Goal: Transaction & Acquisition: Purchase product/service

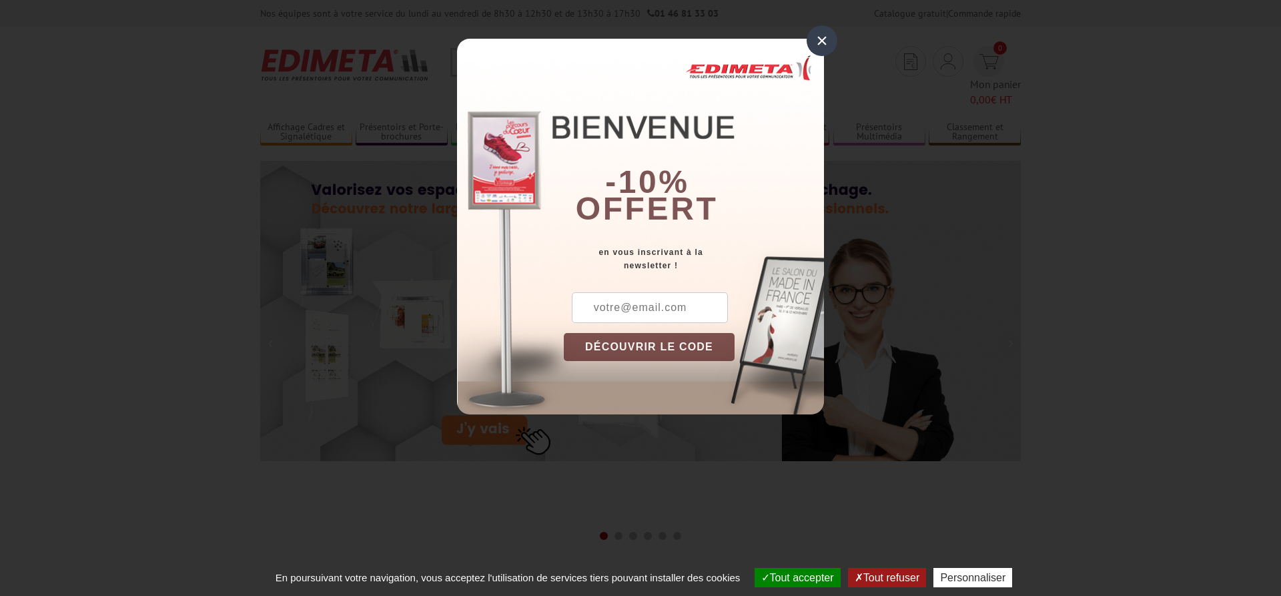
click at [817, 42] on div "×" at bounding box center [822, 40] width 31 height 31
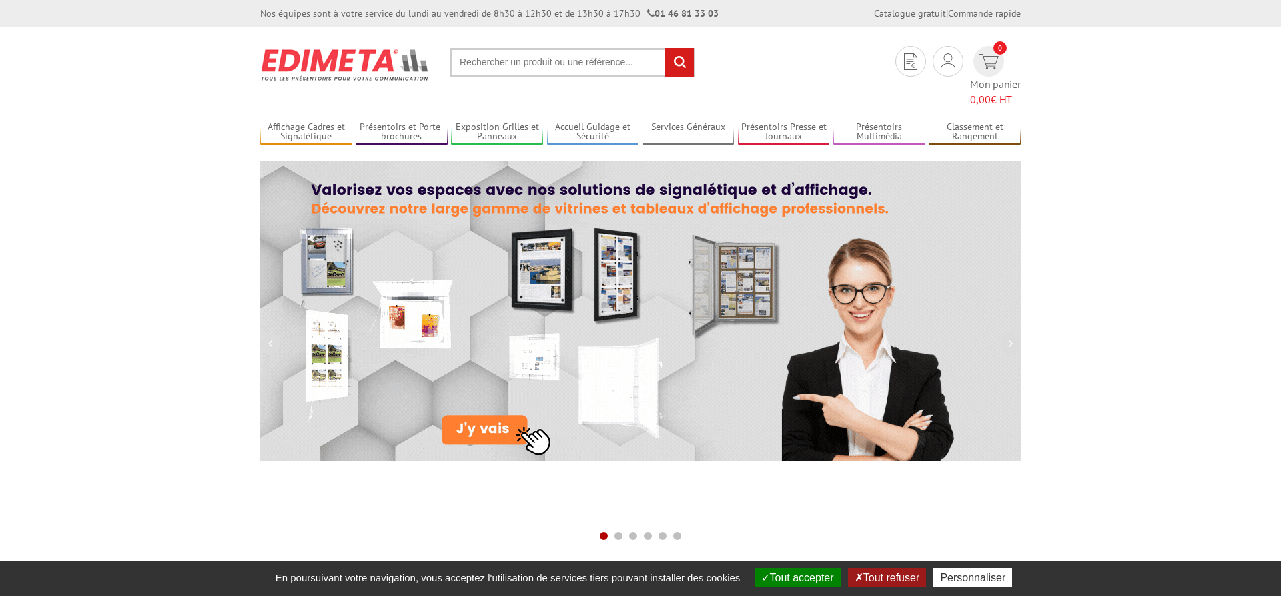
click at [492, 61] on input "text" at bounding box center [572, 62] width 244 height 29
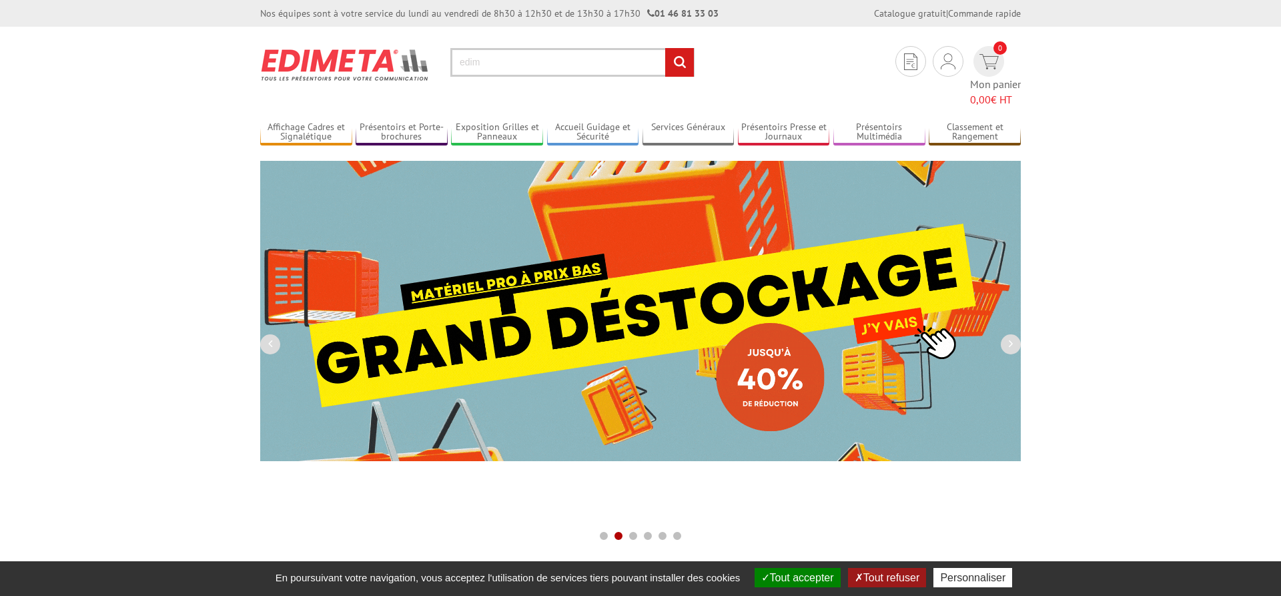
click at [490, 65] on input "edim" at bounding box center [572, 62] width 244 height 29
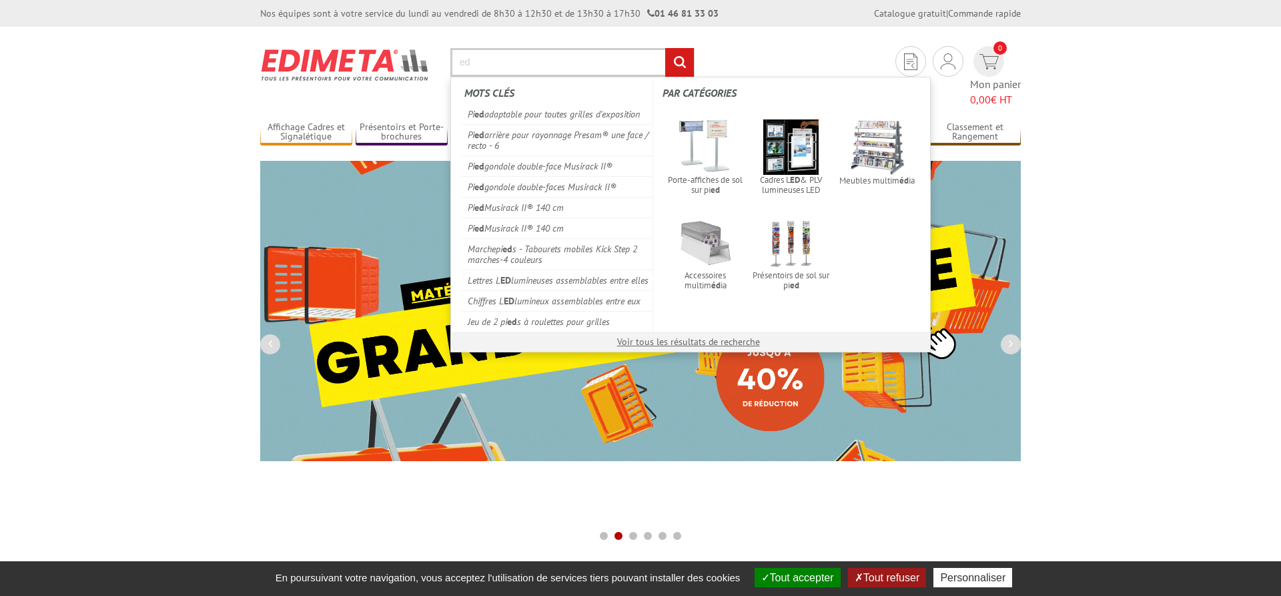
type input "e"
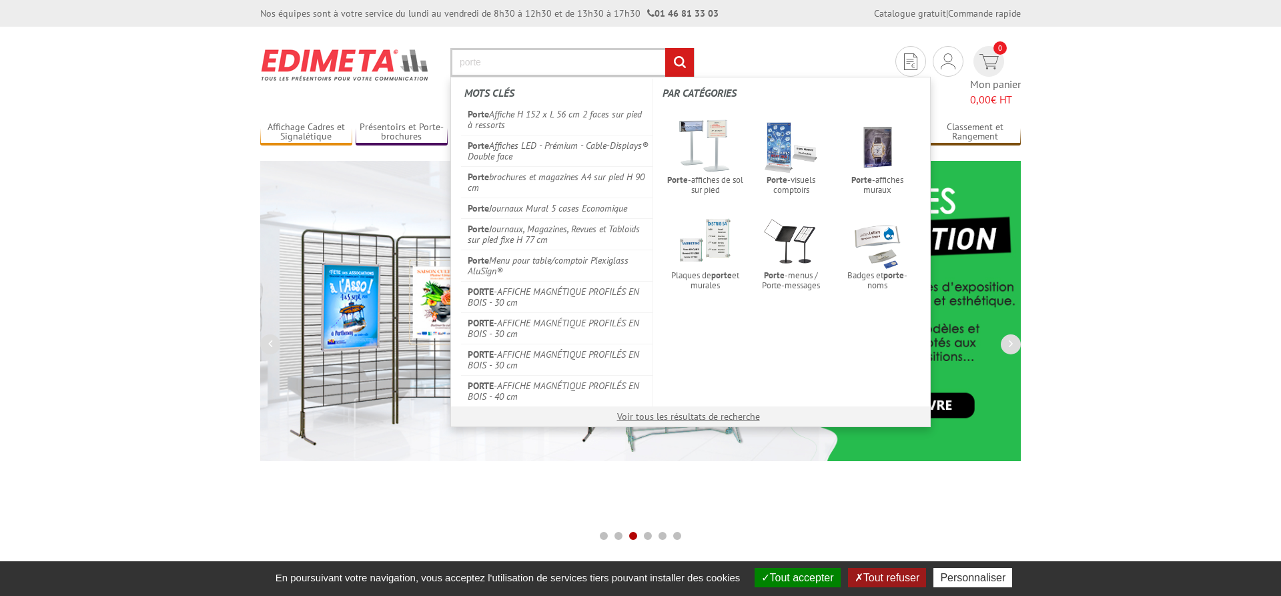
click at [533, 69] on input "porte" at bounding box center [572, 62] width 244 height 29
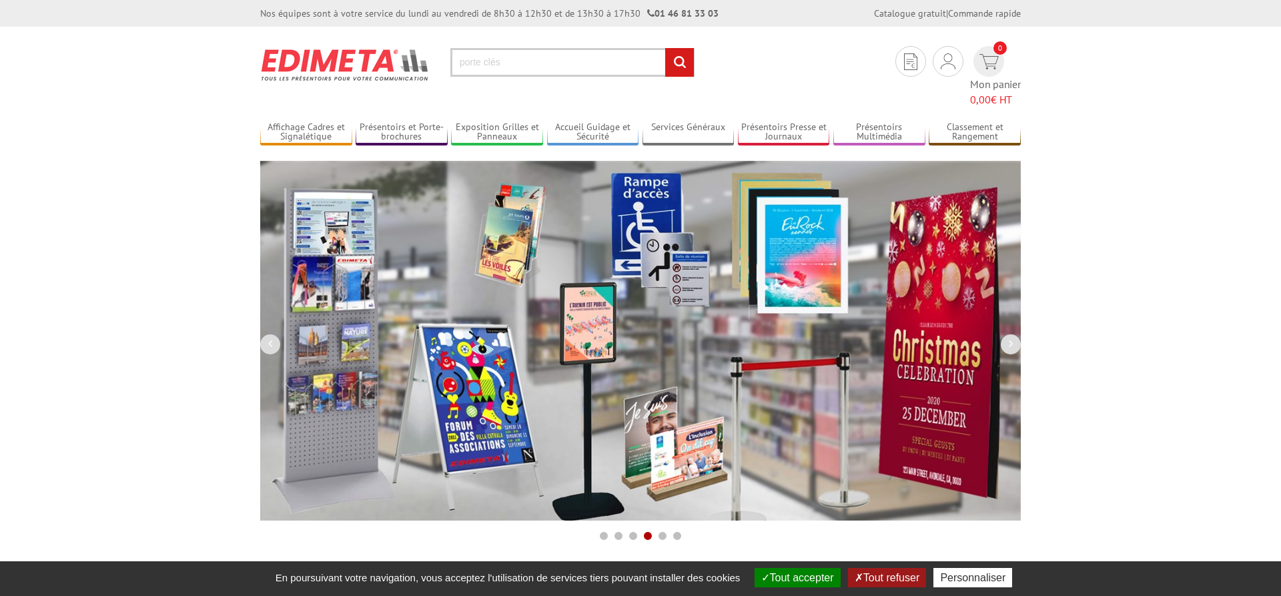
click at [524, 64] on input "porte clés" at bounding box center [572, 62] width 244 height 29
type input "porte clés"
click at [680, 64] on input "rechercher" at bounding box center [679, 62] width 29 height 29
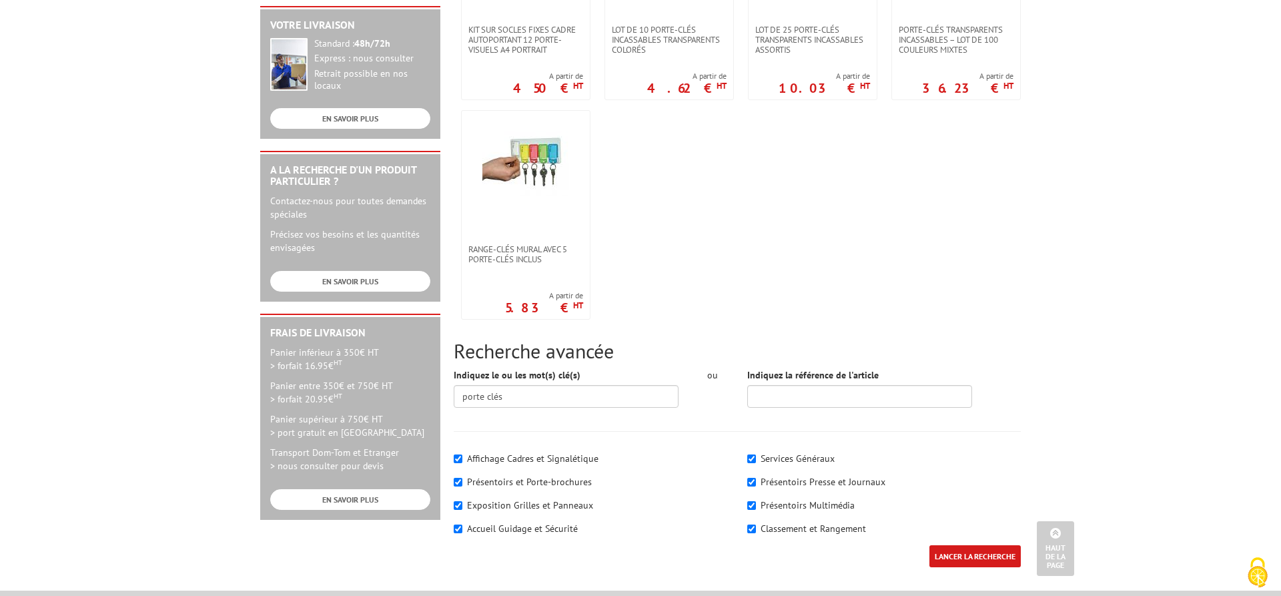
scroll to position [476, 0]
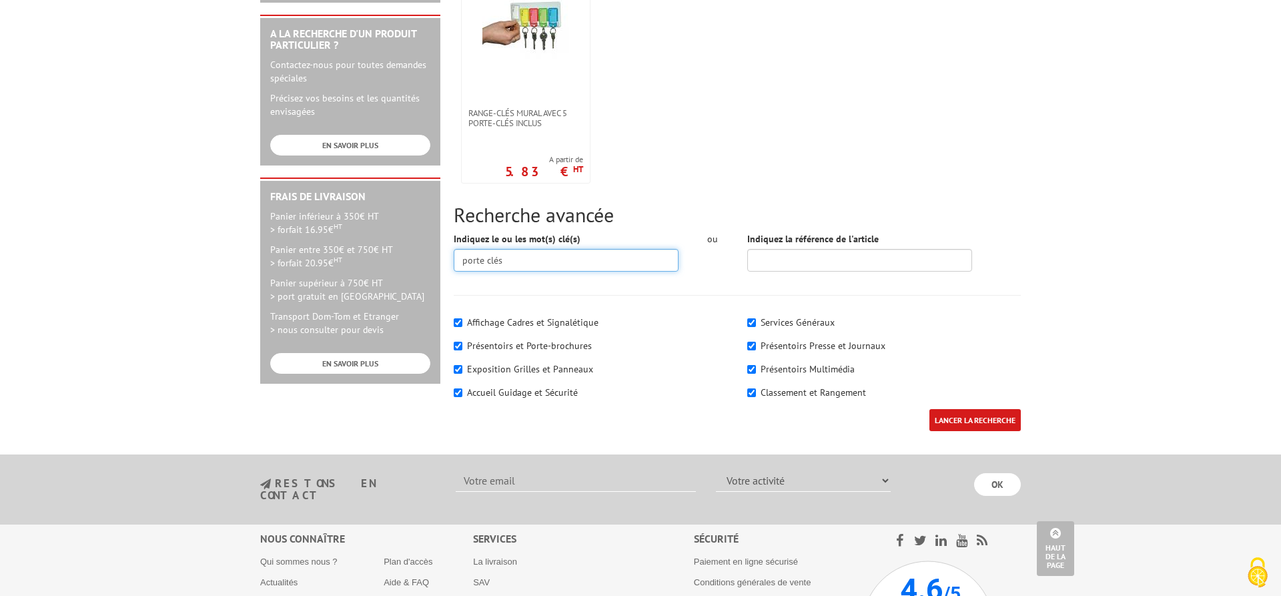
click at [558, 255] on input "porte clés" at bounding box center [566, 260] width 225 height 23
type input "porte clés rouges"
click at [997, 419] on input "LANCER LA RECHERCHE" at bounding box center [974, 420] width 91 height 22
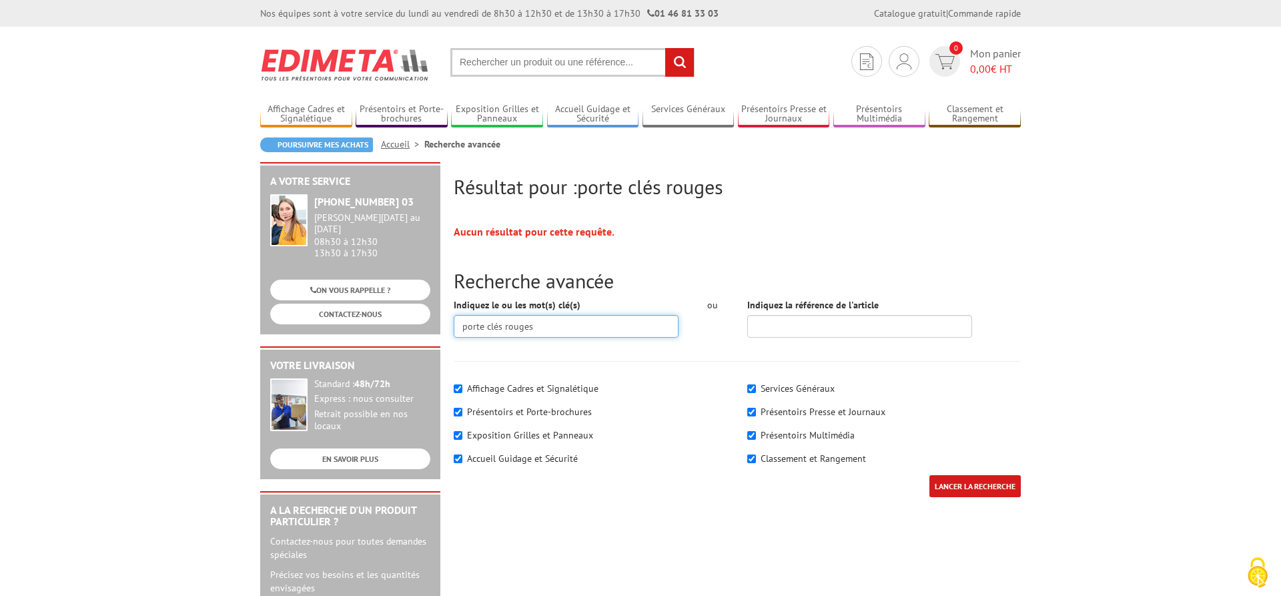
click at [541, 320] on input "porte clés rouges" at bounding box center [566, 326] width 225 height 23
type input "porte clés"
drag, startPoint x: 972, startPoint y: 486, endPoint x: 1020, endPoint y: 485, distance: 48.0
click at [973, 485] on input "LANCER LA RECHERCHE" at bounding box center [974, 486] width 91 height 22
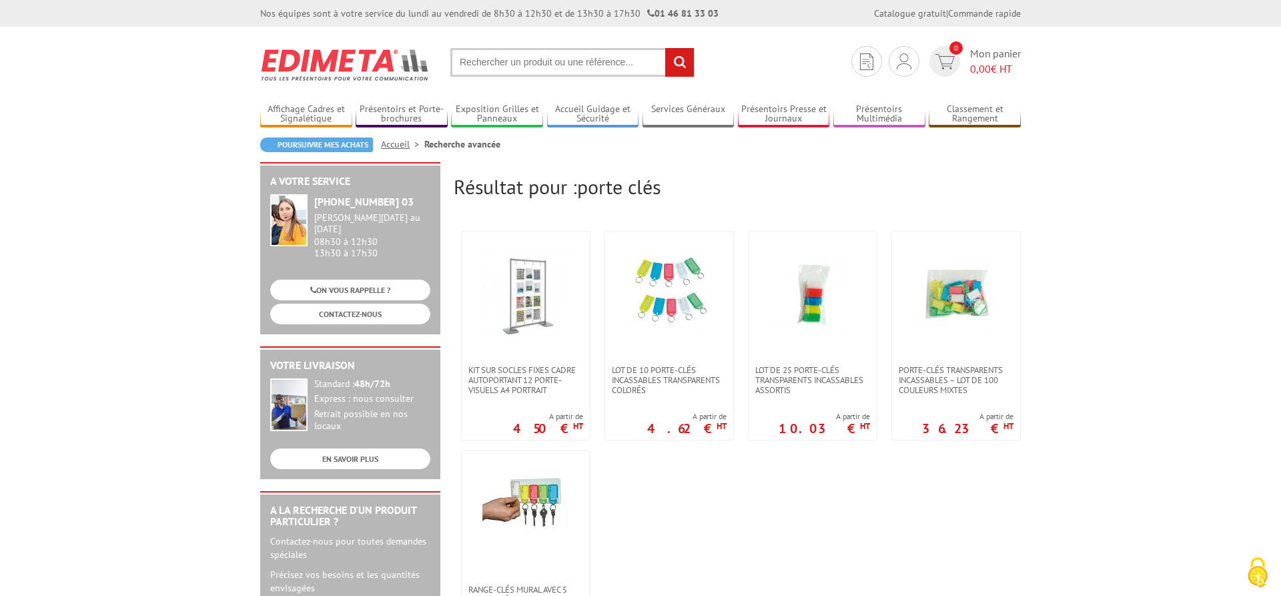
click at [498, 67] on input "text" at bounding box center [572, 62] width 244 height 29
type input "porte clés"
click at [969, 57] on link "0 Mon panier 0,00 € HT" at bounding box center [973, 61] width 95 height 31
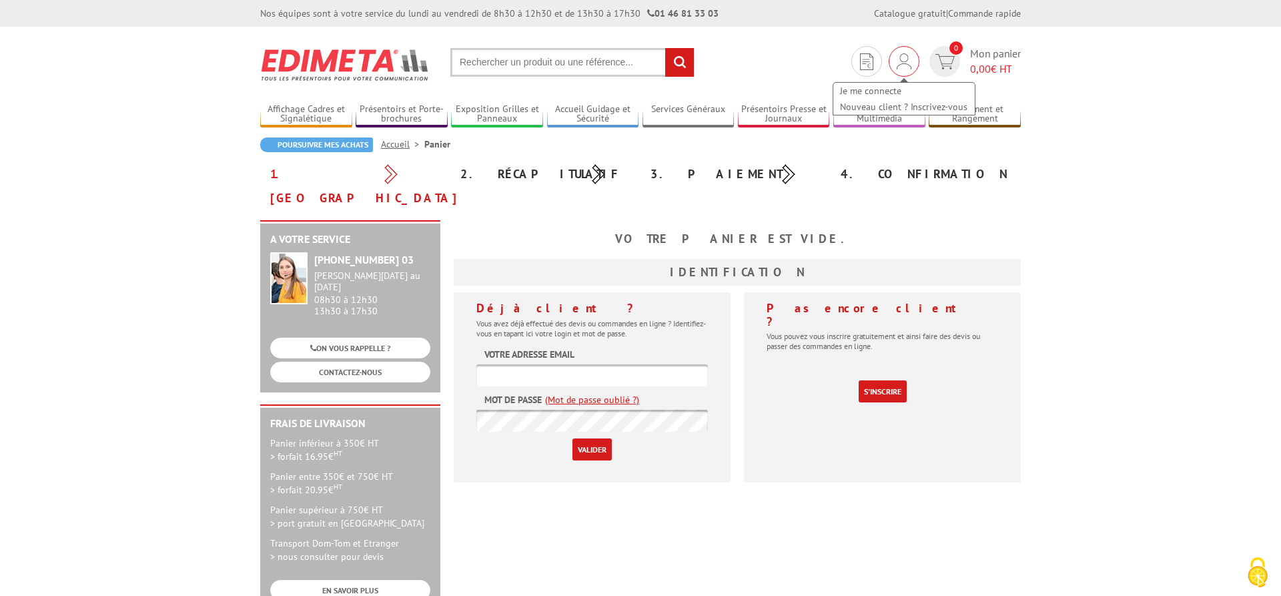
click at [911, 65] on div "Je me connecte Nouveau client ? Inscrivez-vous" at bounding box center [904, 61] width 31 height 31
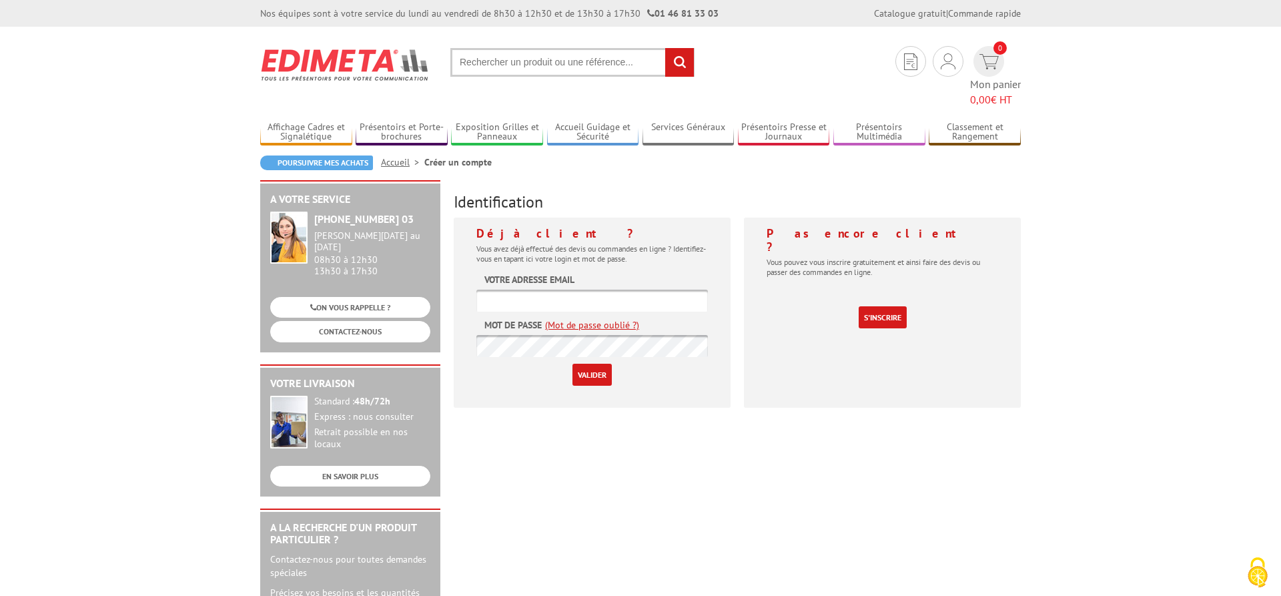
click at [608, 290] on input "text" at bounding box center [591, 301] width 231 height 22
type input "agence-michel2@orange.fr"
click at [617, 318] on link "(Mot de passe oublié ?)" at bounding box center [592, 324] width 94 height 13
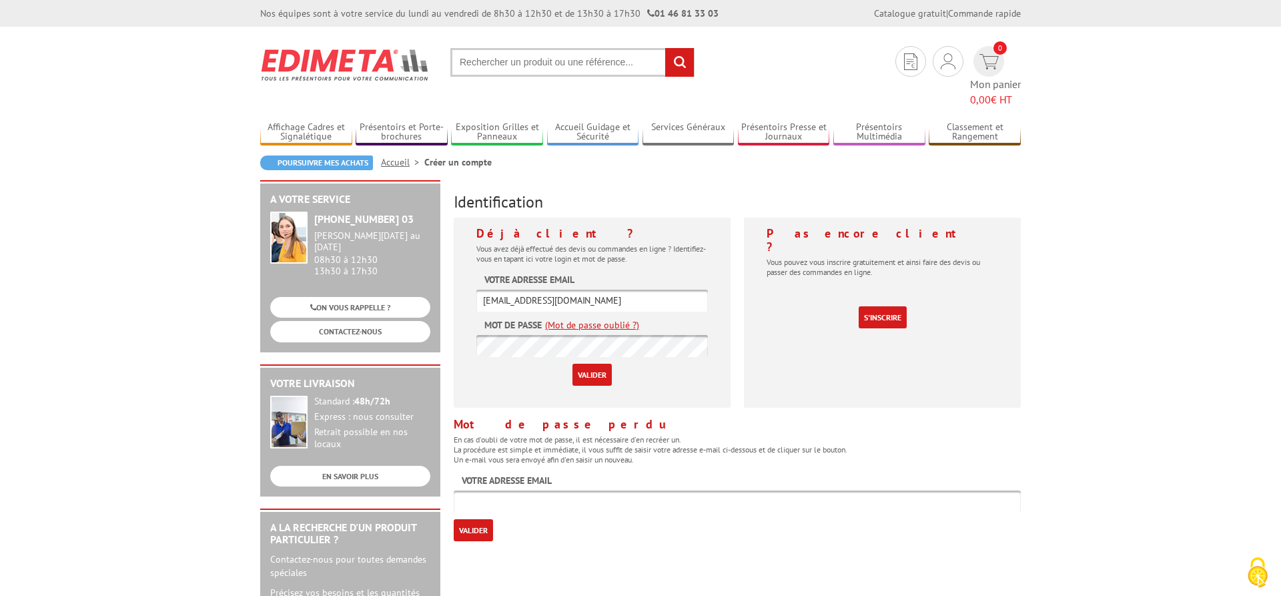
click at [473, 519] on input "Valider" at bounding box center [473, 530] width 39 height 22
click at [508, 490] on input "text" at bounding box center [737, 501] width 567 height 22
type input "[EMAIL_ADDRESS][DOMAIN_NAME]"
click at [474, 519] on input "Valider" at bounding box center [473, 530] width 39 height 22
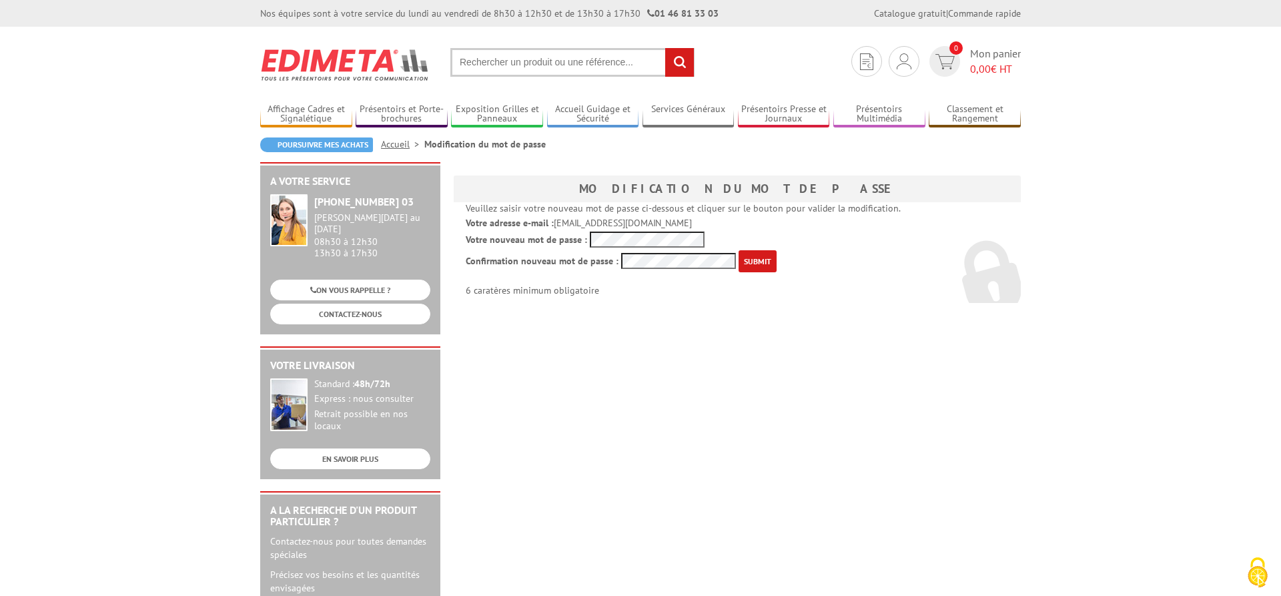
click at [770, 264] on input "submit" at bounding box center [758, 261] width 38 height 22
click at [747, 264] on input "submit" at bounding box center [758, 261] width 38 height 22
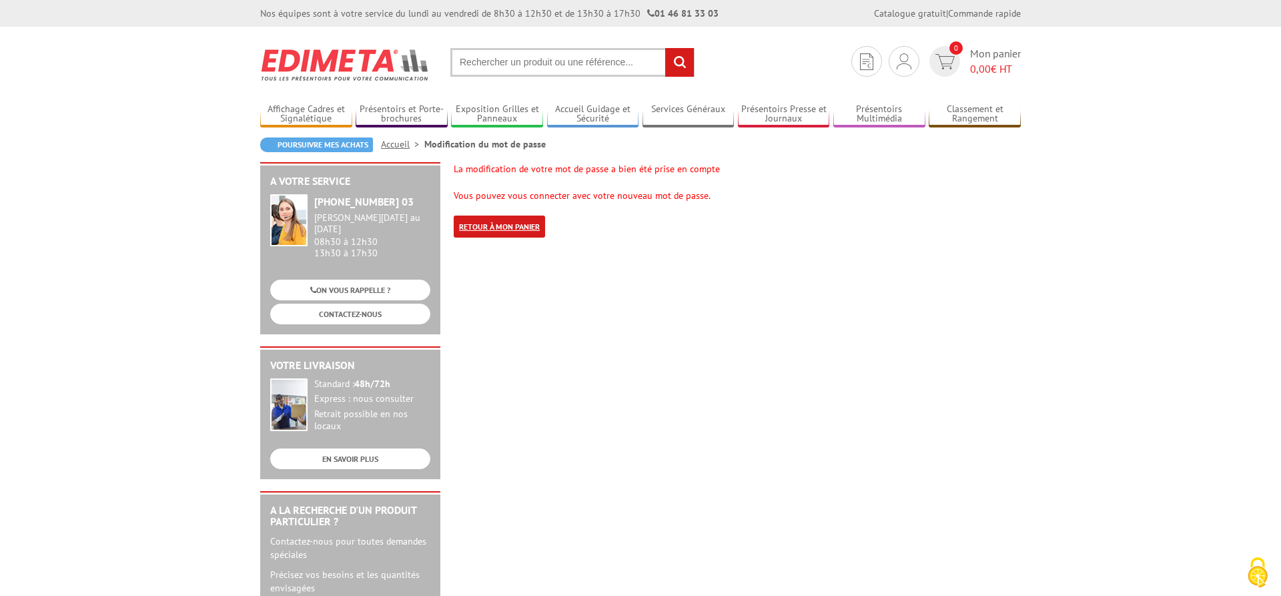
click at [499, 228] on link "Retour à mon panier" at bounding box center [499, 226] width 91 height 22
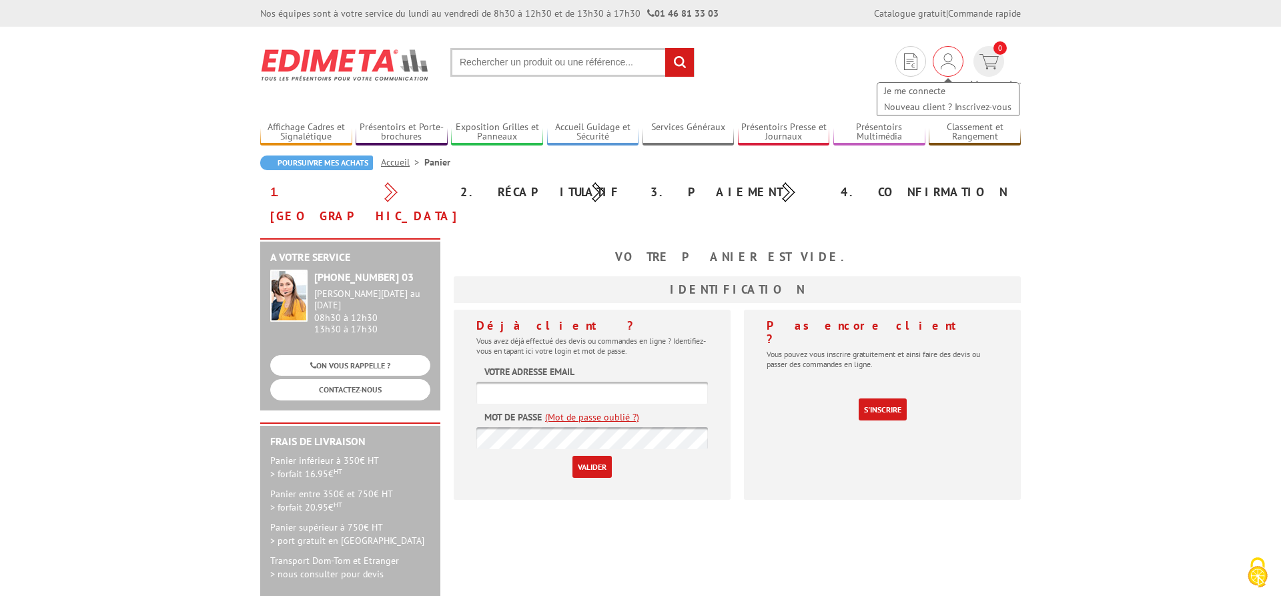
click at [941, 61] on img at bounding box center [948, 61] width 15 height 16
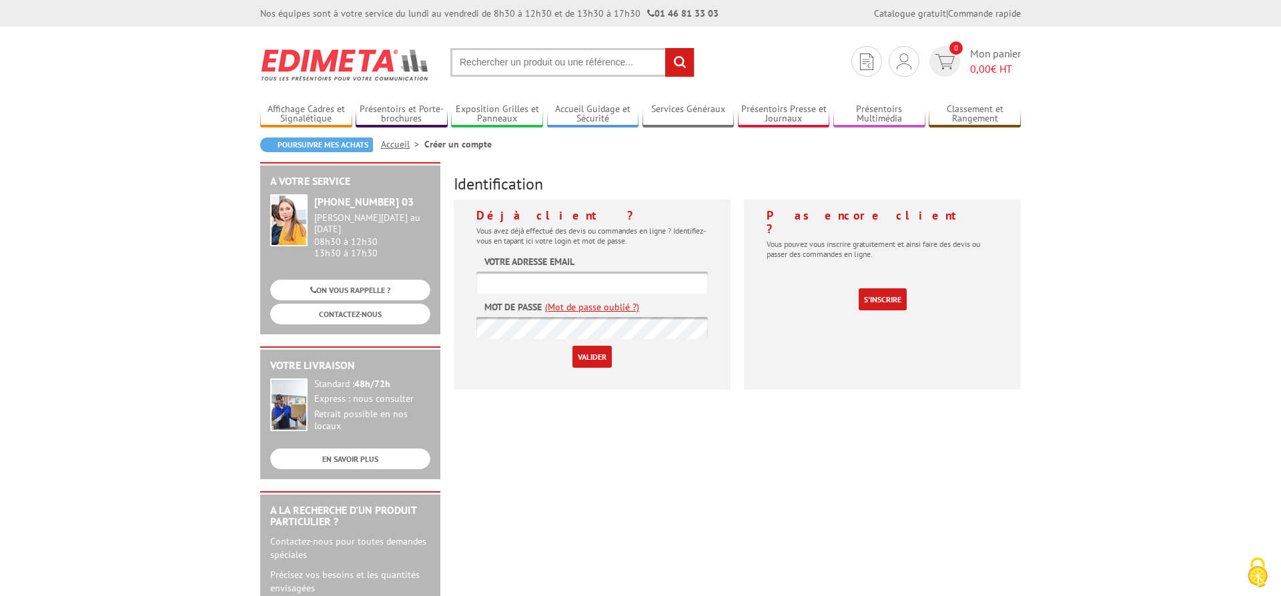
click at [597, 284] on input "text" at bounding box center [591, 283] width 231 height 22
type input "[EMAIL_ADDRESS][DOMAIN_NAME]"
click at [582, 352] on input "Valider" at bounding box center [591, 357] width 39 height 22
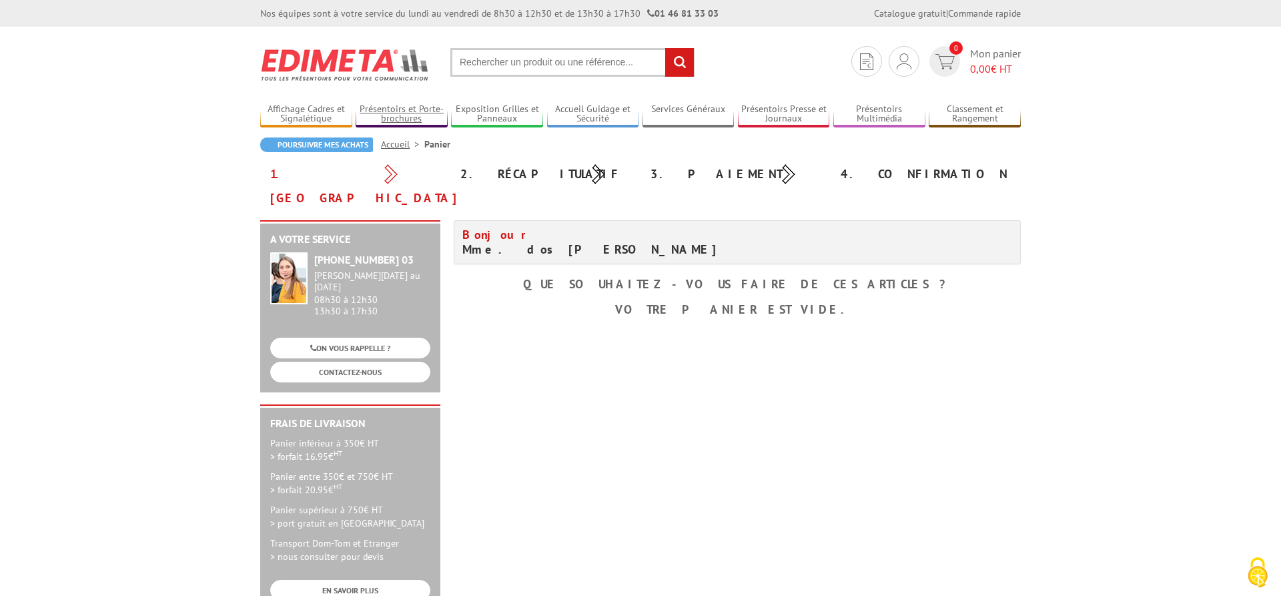
click at [364, 105] on link "Présentoirs et Porte-brochures" at bounding box center [402, 114] width 92 height 22
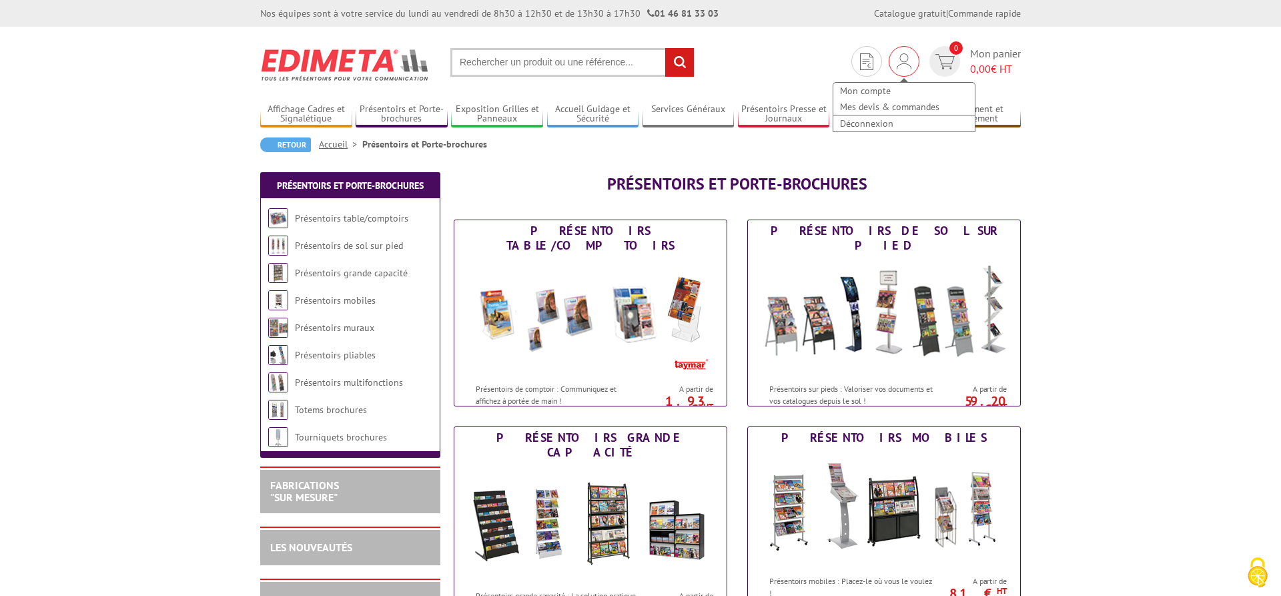
click at [910, 63] on img at bounding box center [904, 61] width 15 height 16
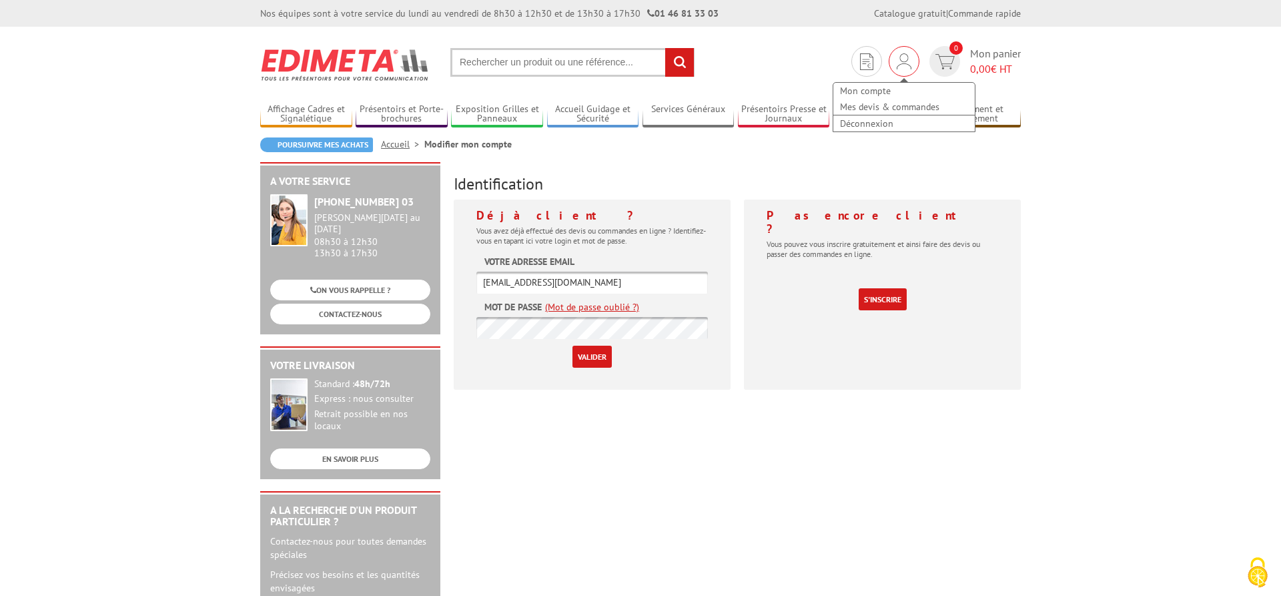
click at [903, 67] on img at bounding box center [904, 61] width 15 height 16
click at [873, 105] on link "Mes devis & commandes" at bounding box center [903, 107] width 141 height 16
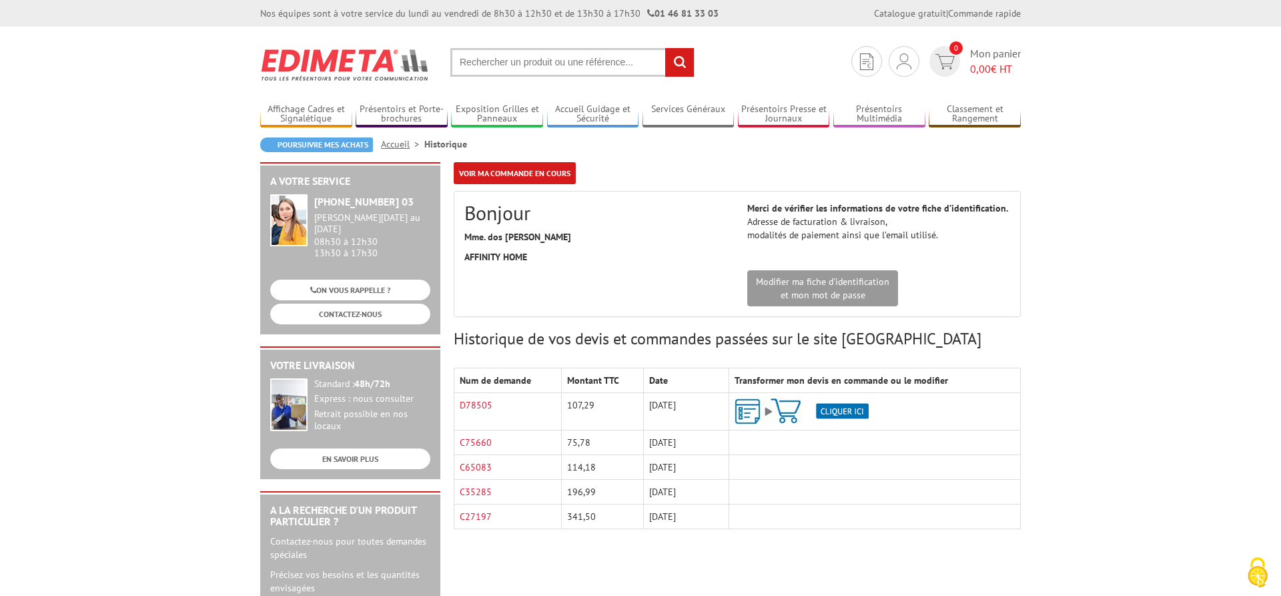
scroll to position [136, 0]
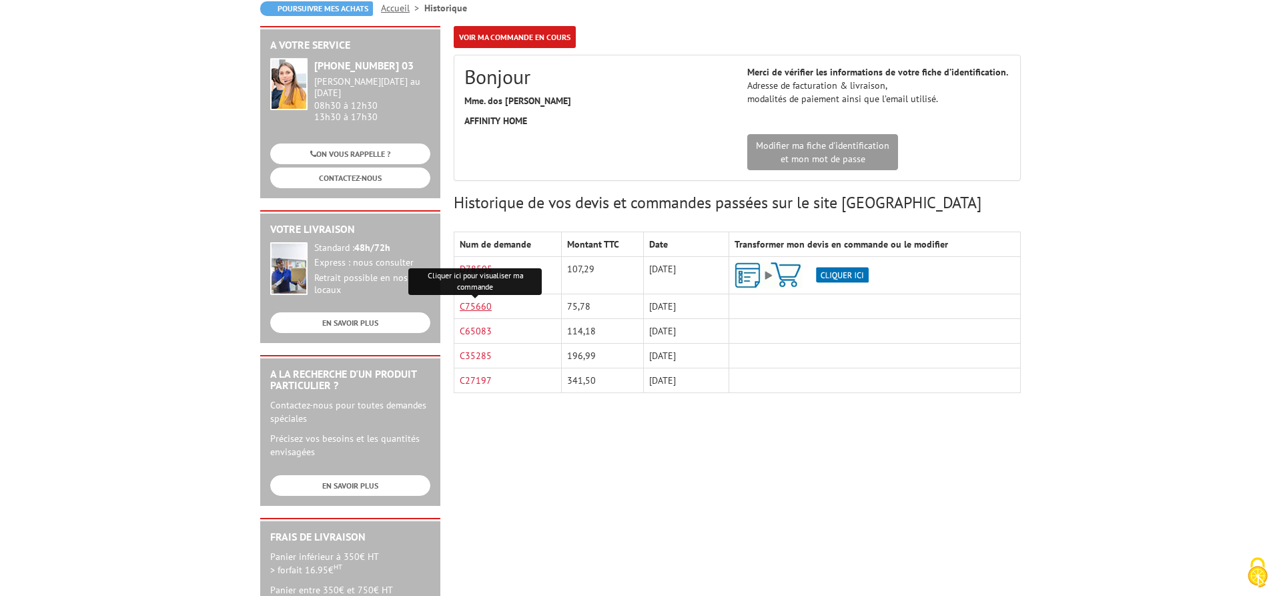
click at [482, 304] on link "C75660" at bounding box center [476, 306] width 32 height 12
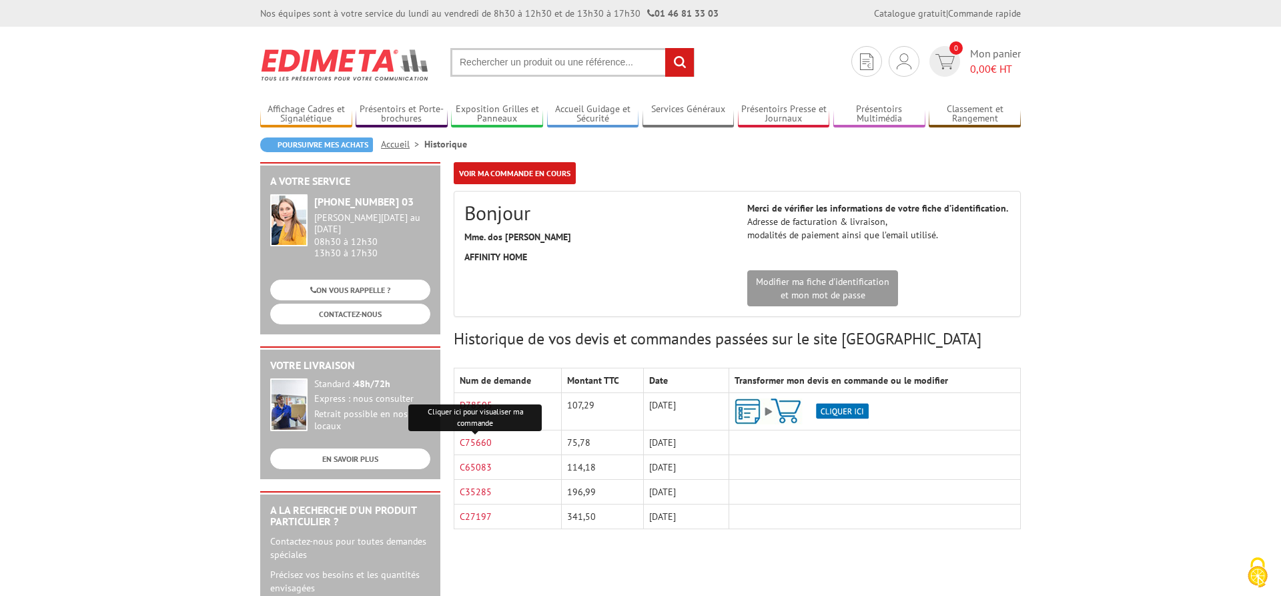
click at [488, 57] on input "text" at bounding box center [572, 62] width 244 height 29
paste input "341003"
type input "341003"
click at [676, 60] on input "rechercher" at bounding box center [679, 62] width 29 height 29
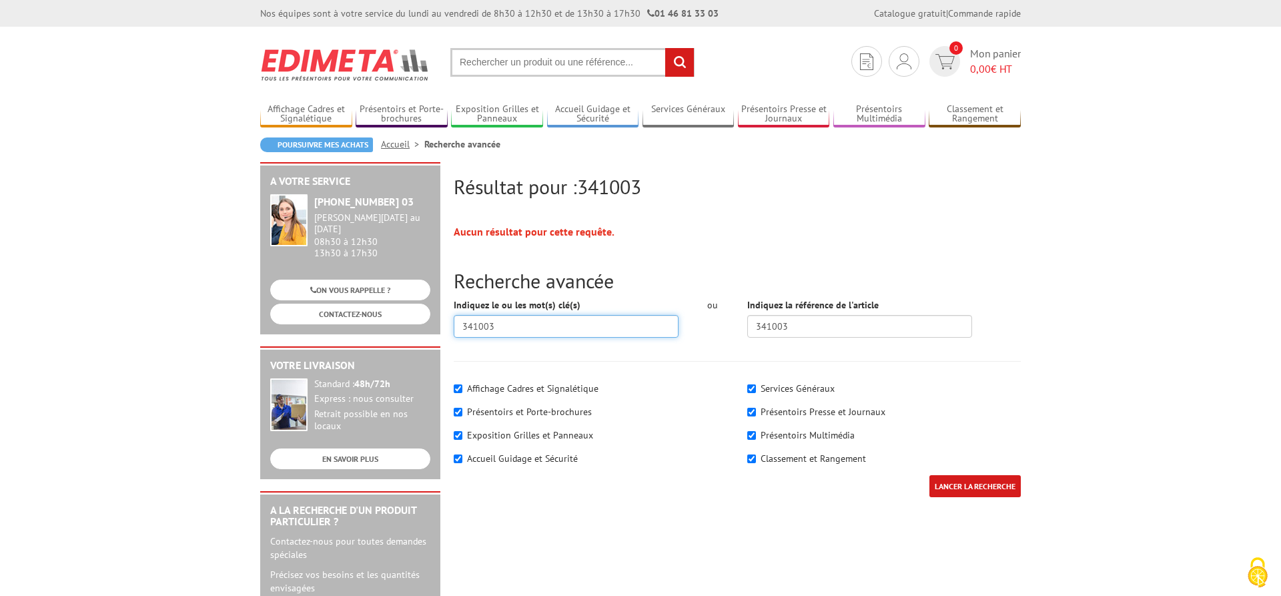
click at [484, 321] on input "341003" at bounding box center [566, 326] width 225 height 23
type input "341003"
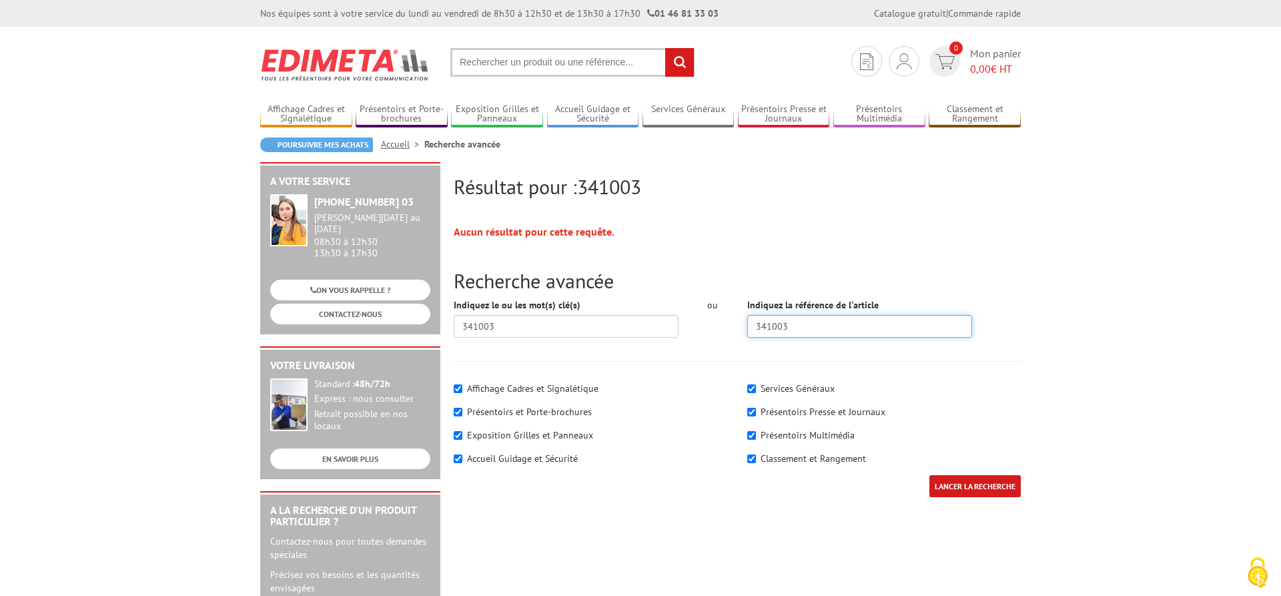
click at [777, 330] on input "341003" at bounding box center [859, 326] width 225 height 23
type input "341003"
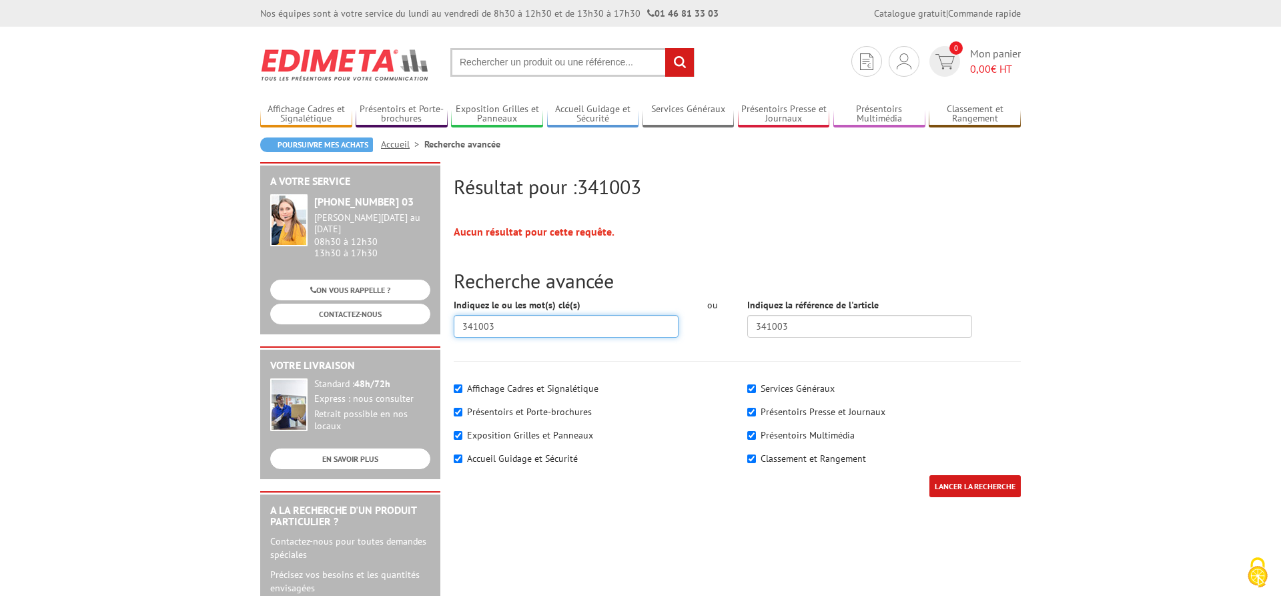
drag, startPoint x: 572, startPoint y: 326, endPoint x: 454, endPoint y: 343, distance: 120.0
click at [454, 322] on input "341003" at bounding box center [566, 326] width 225 height 23
click at [986, 473] on div "Services Généraux Présentoirs Presse et Journaux" at bounding box center [884, 425] width 294 height 100
click at [986, 478] on input "LANCER LA RECHERCHE" at bounding box center [974, 486] width 91 height 22
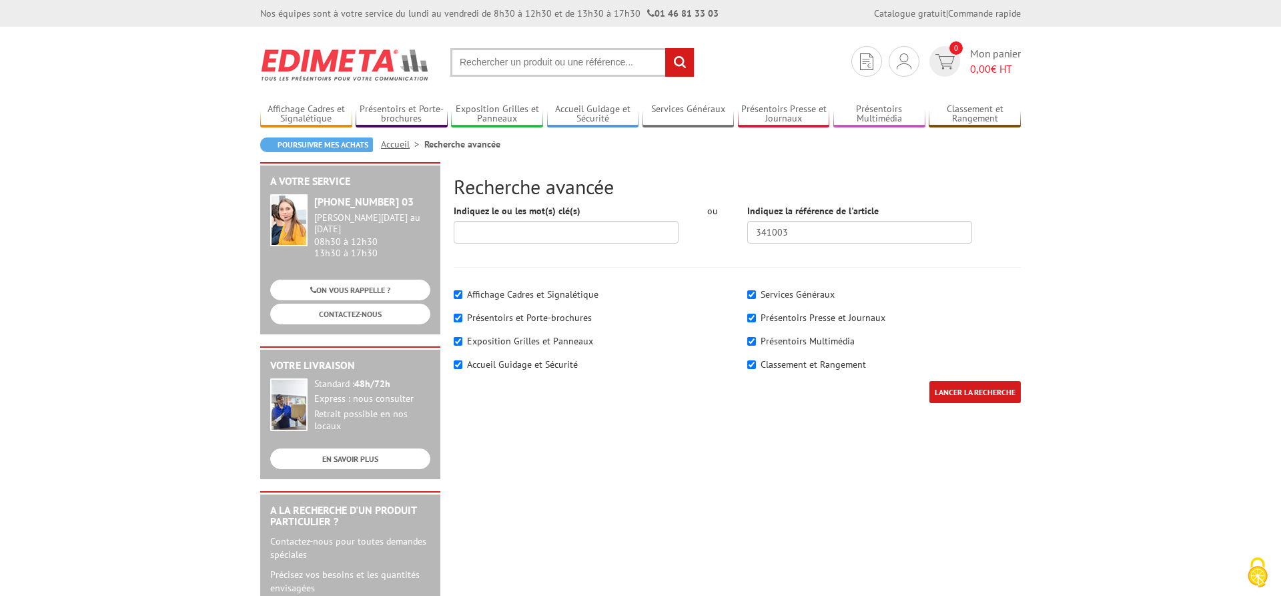
click at [958, 394] on input "LANCER LA RECHERCHE" at bounding box center [974, 392] width 91 height 22
click at [578, 233] on input "Indiquez le ou les mot(s) clé(s)" at bounding box center [566, 232] width 225 height 23
type input "clés"
click at [967, 390] on input "LANCER LA RECHERCHE" at bounding box center [974, 392] width 91 height 22
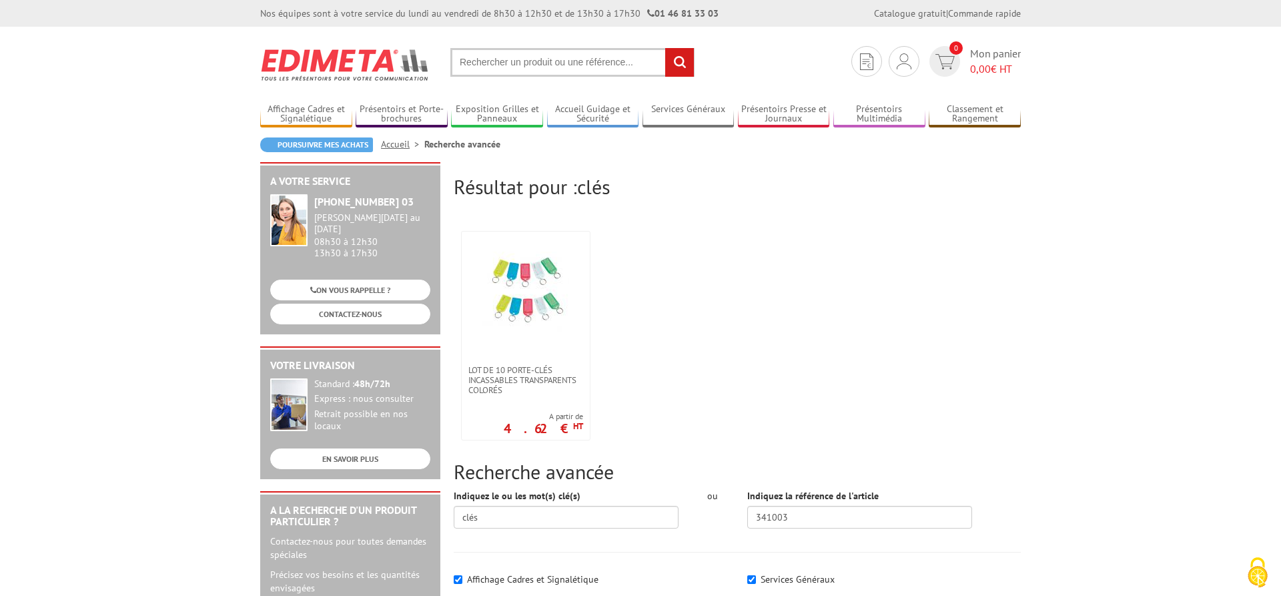
scroll to position [136, 0]
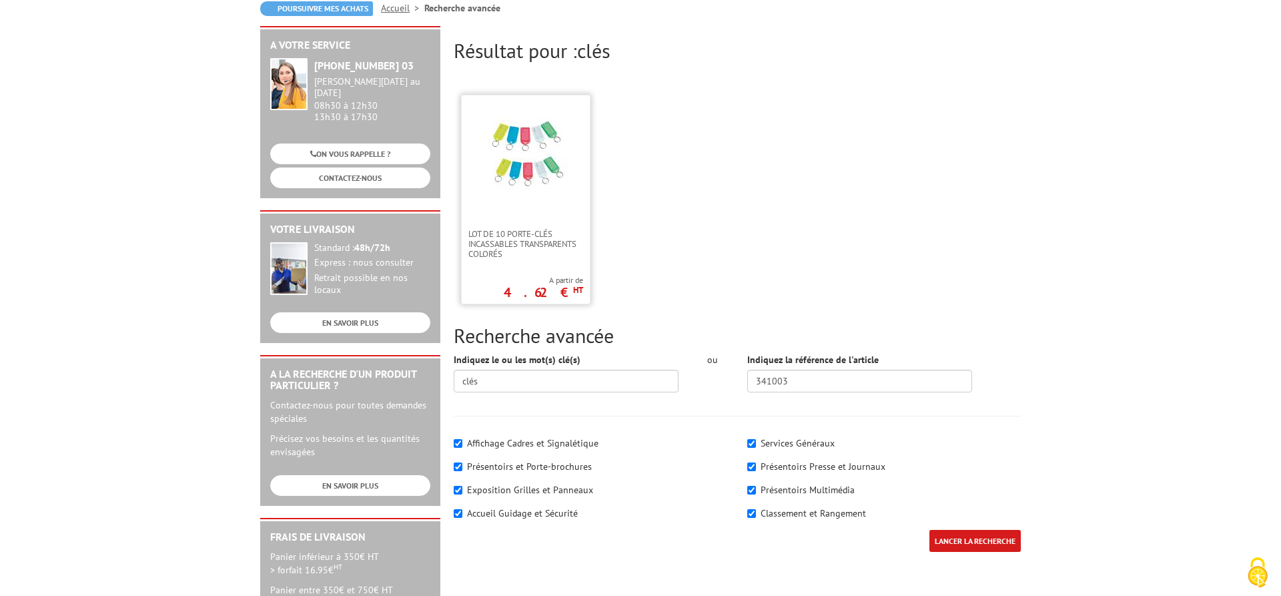
click at [552, 152] on img at bounding box center [525, 158] width 87 height 87
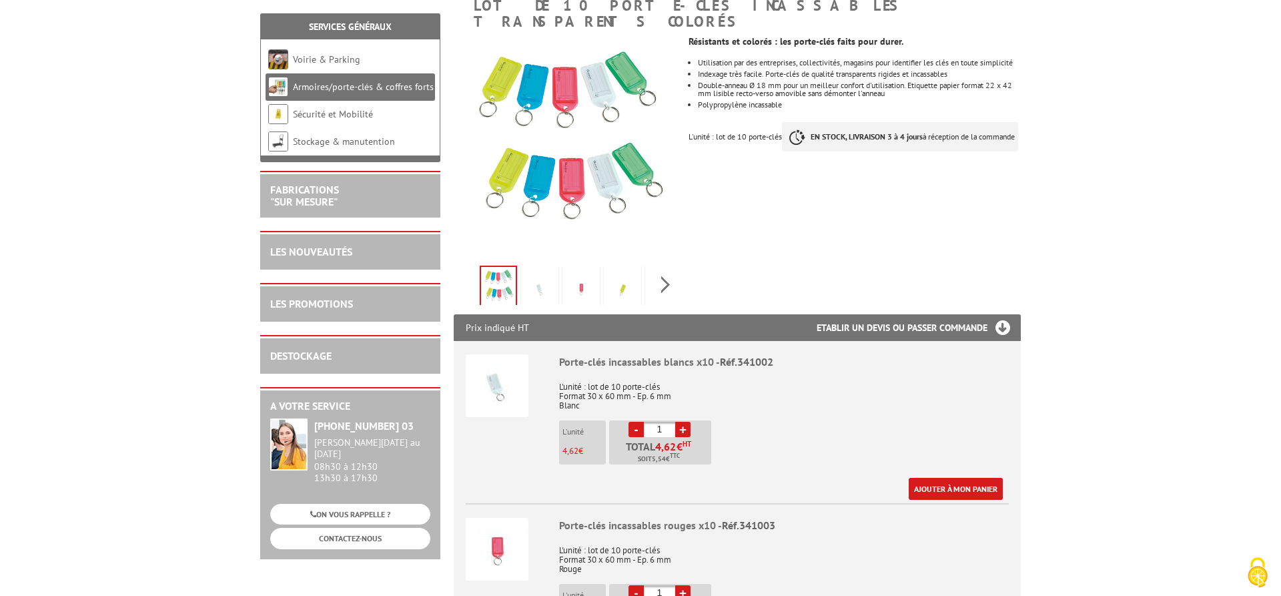
scroll to position [408, 0]
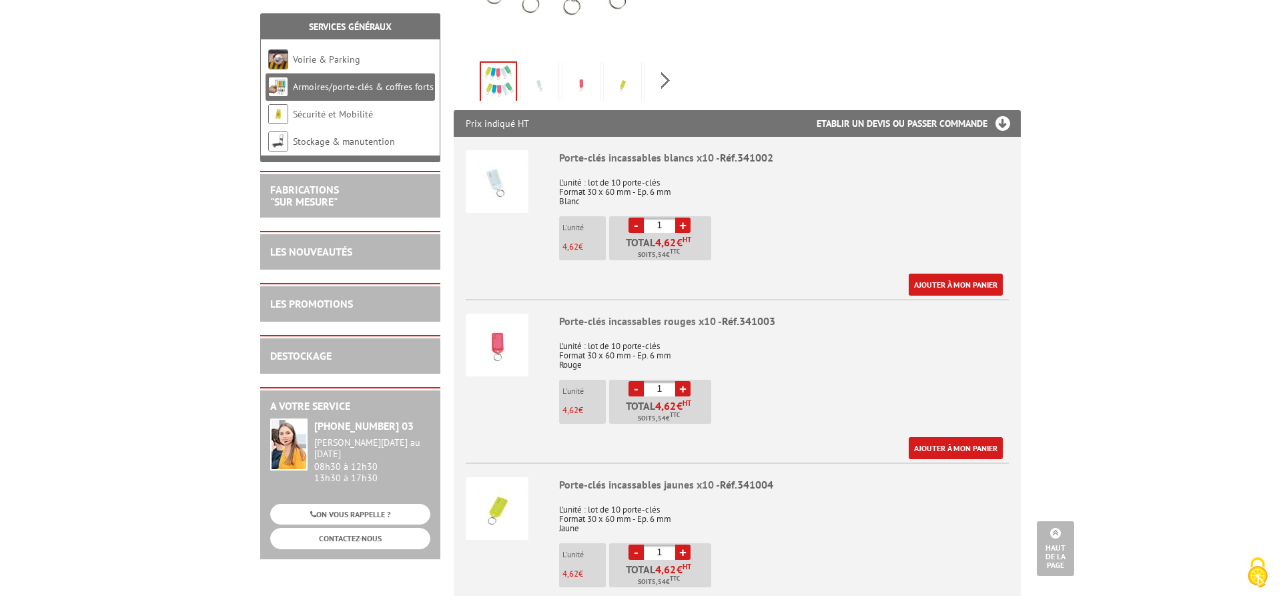
click at [682, 381] on link "+" at bounding box center [682, 388] width 15 height 15
click at [636, 381] on link "-" at bounding box center [635, 388] width 15 height 15
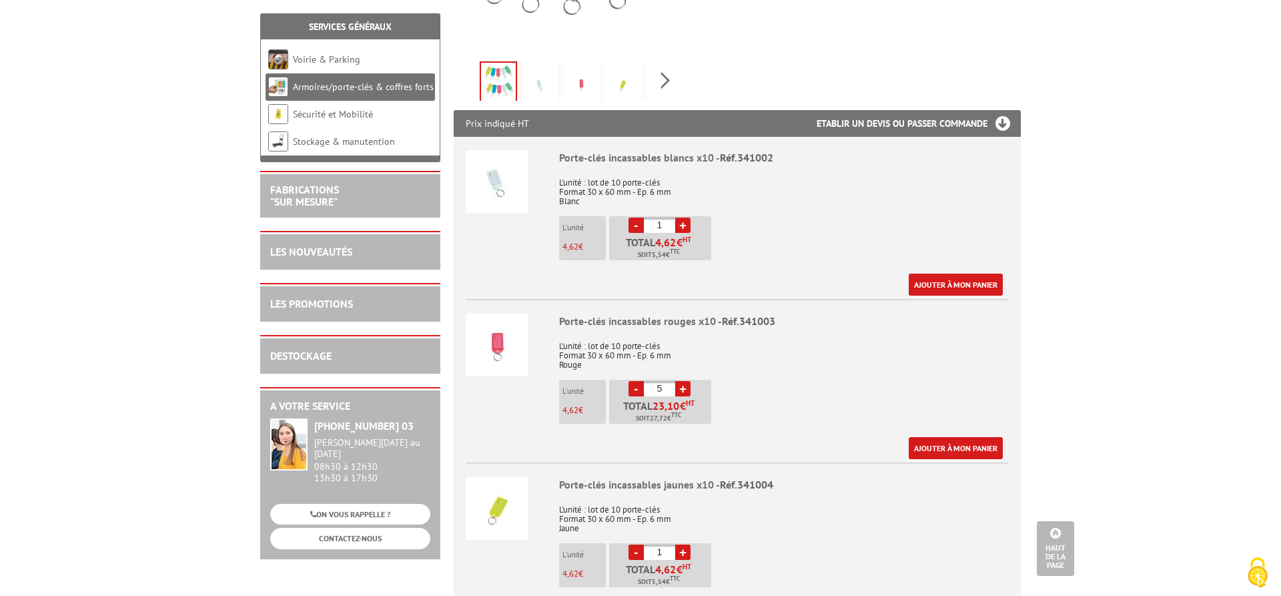
type input "4"
click at [964, 437] on link "Ajouter à mon panier" at bounding box center [956, 448] width 94 height 22
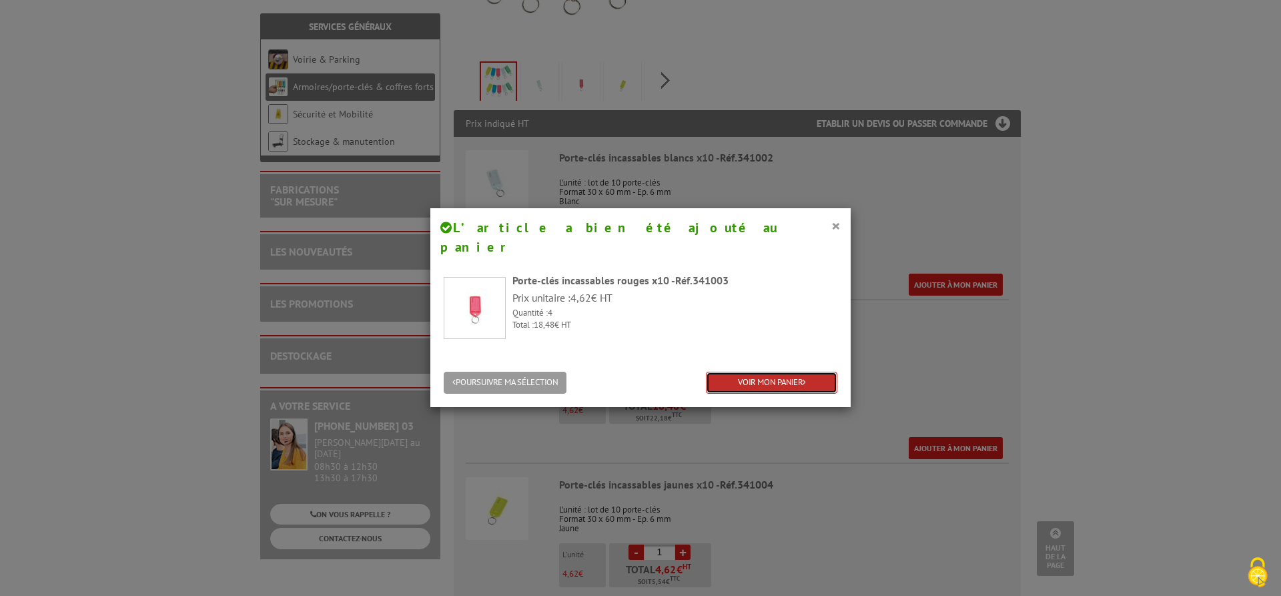
drag, startPoint x: 795, startPoint y: 361, endPoint x: 827, endPoint y: 338, distance: 40.2
click at [795, 372] on link "VOIR MON PANIER" at bounding box center [771, 383] width 131 height 22
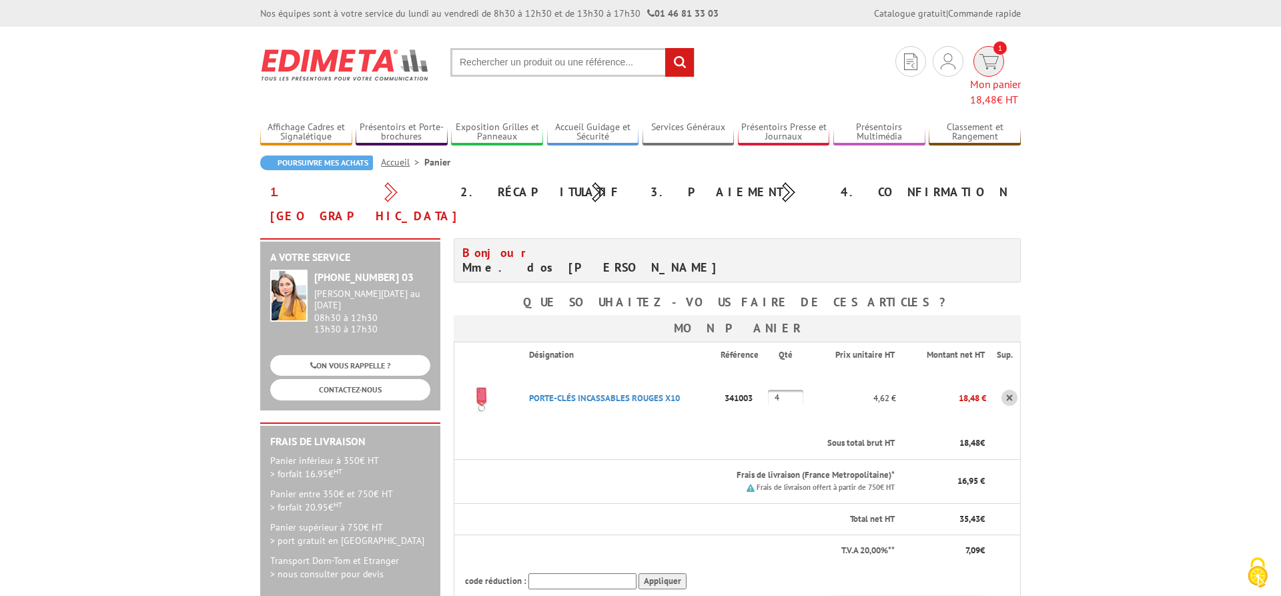
drag, startPoint x: 977, startPoint y: 56, endPoint x: 984, endPoint y: 55, distance: 6.7
click at [978, 77] on span "Mon panier 18,48 € HT" at bounding box center [995, 92] width 51 height 31
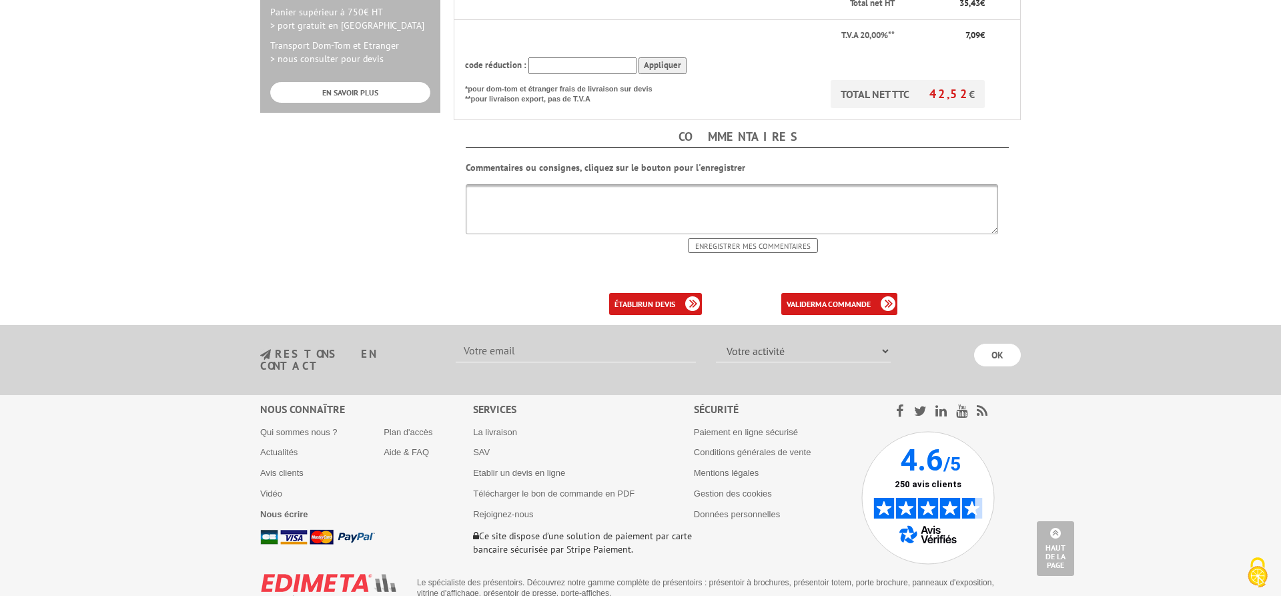
scroll to position [497, 0]
drag, startPoint x: 1003, startPoint y: 206, endPoint x: 1007, endPoint y: 193, distance: 14.1
click at [1007, 193] on textarea at bounding box center [740, 209] width 548 height 49
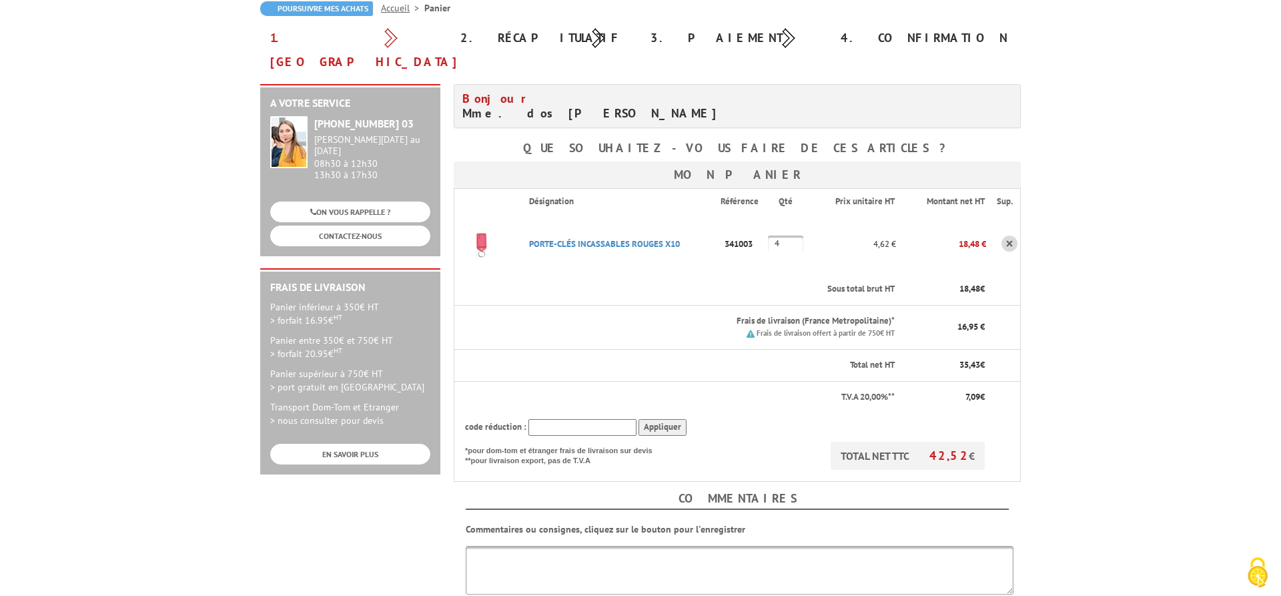
scroll to position [204, 0]
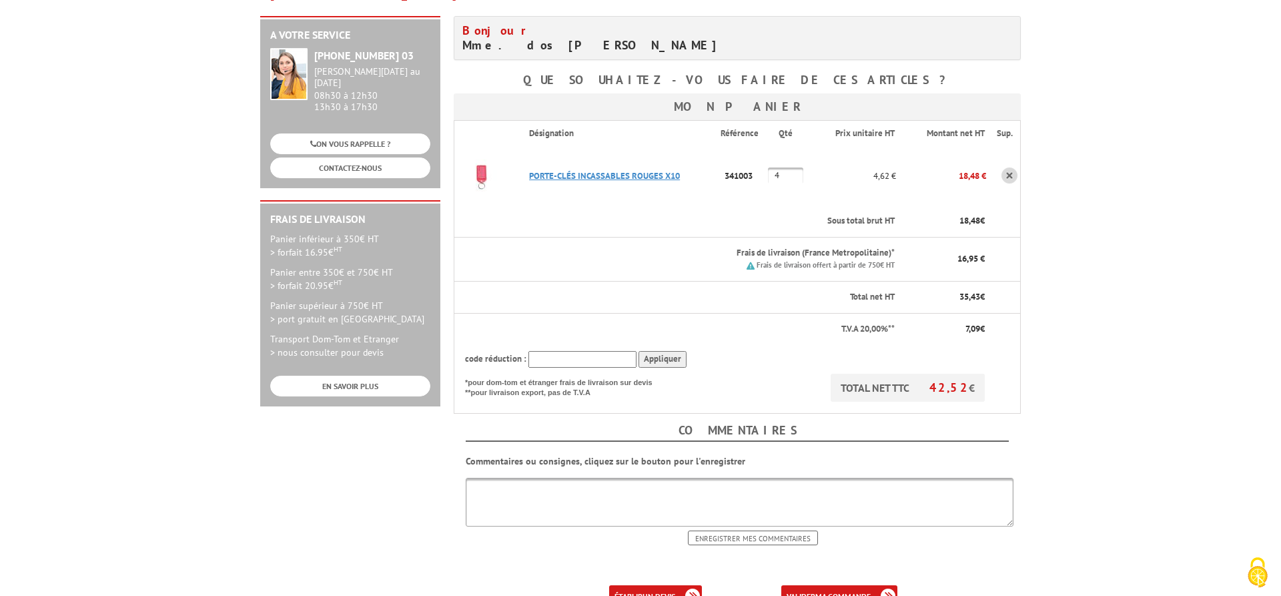
click at [634, 170] on link "PORTE-CLéS INCASSABLES ROUGES X10" at bounding box center [604, 175] width 151 height 11
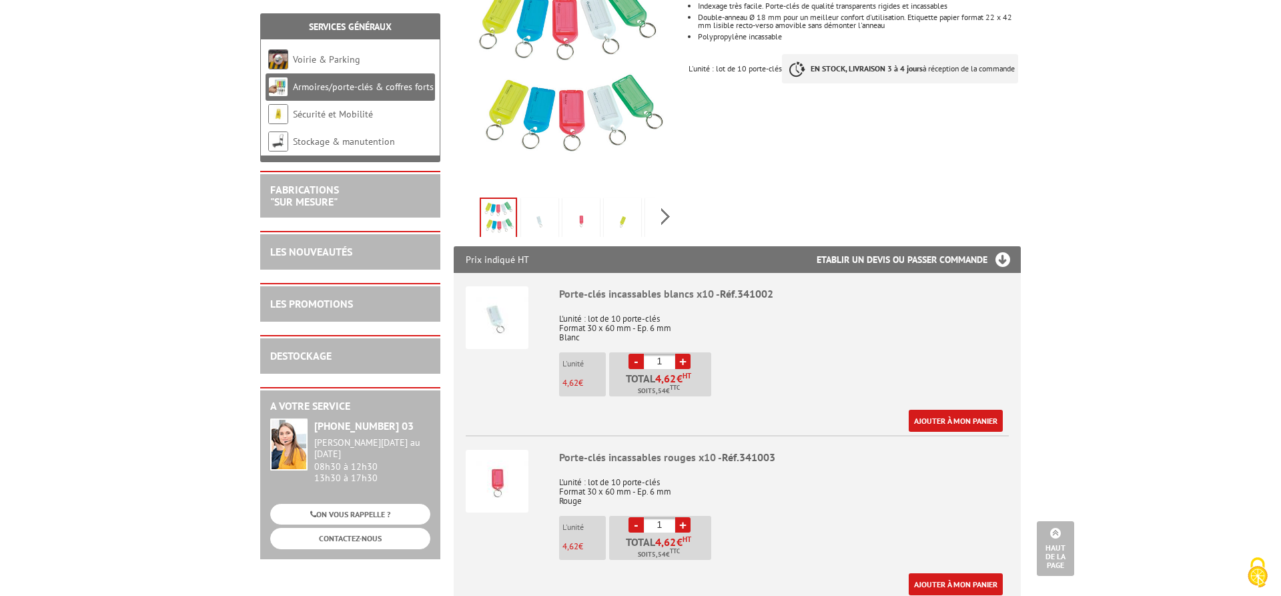
scroll to position [408, 0]
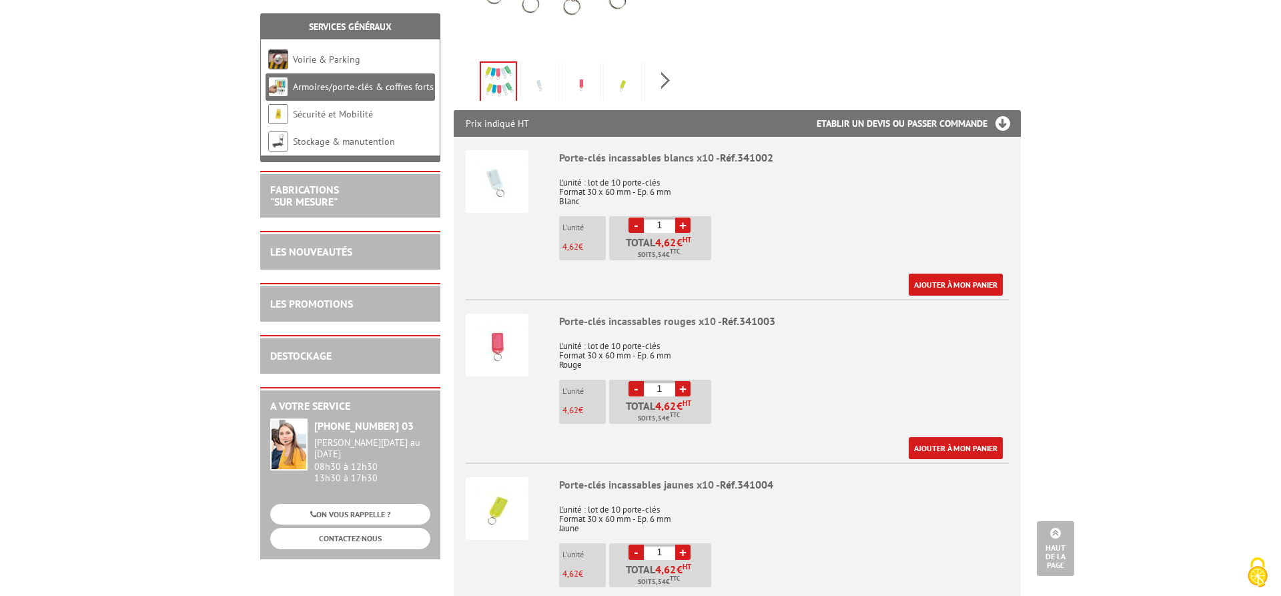
click at [682, 381] on link "+" at bounding box center [682, 388] width 15 height 15
type input "4"
click at [969, 437] on link "Ajouter à mon panier" at bounding box center [956, 448] width 94 height 22
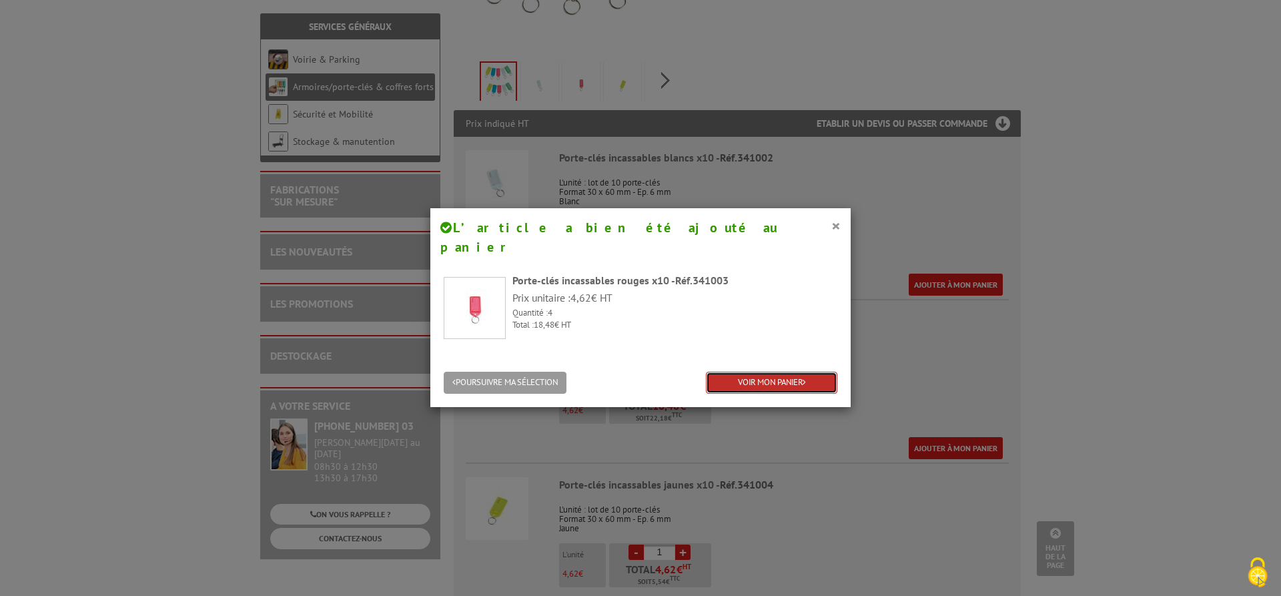
click at [767, 372] on link "VOIR MON PANIER" at bounding box center [771, 383] width 131 height 22
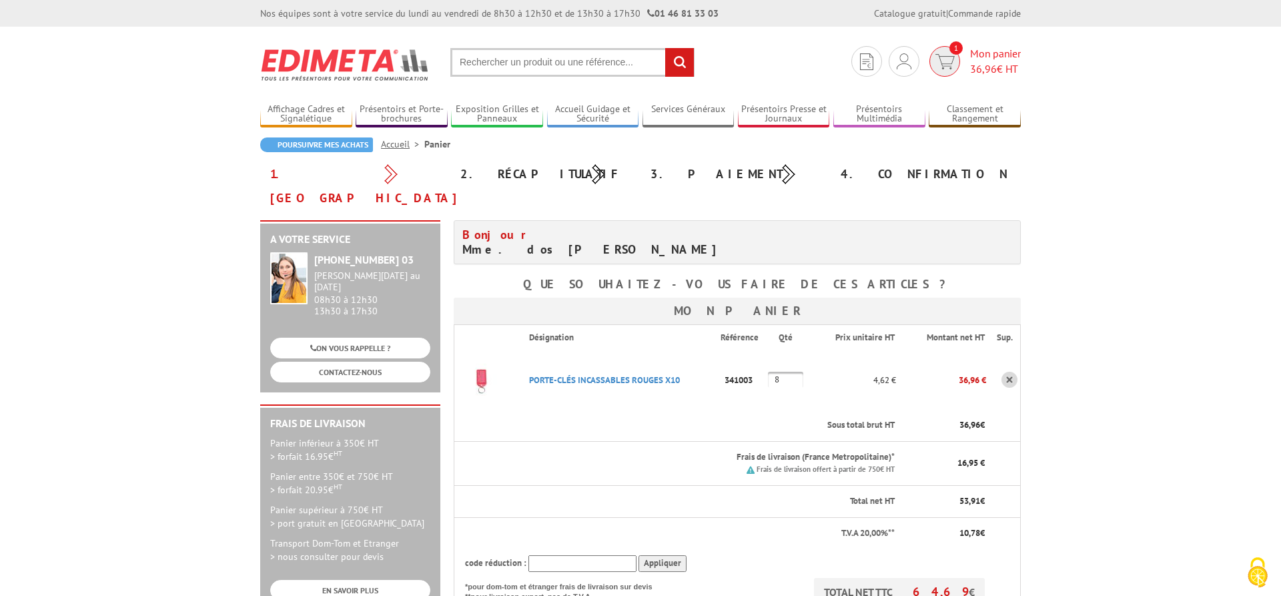
click at [994, 63] on span "36,96" at bounding box center [983, 68] width 27 height 13
click at [886, 107] on link "Mes devis & commandes" at bounding box center [903, 107] width 141 height 16
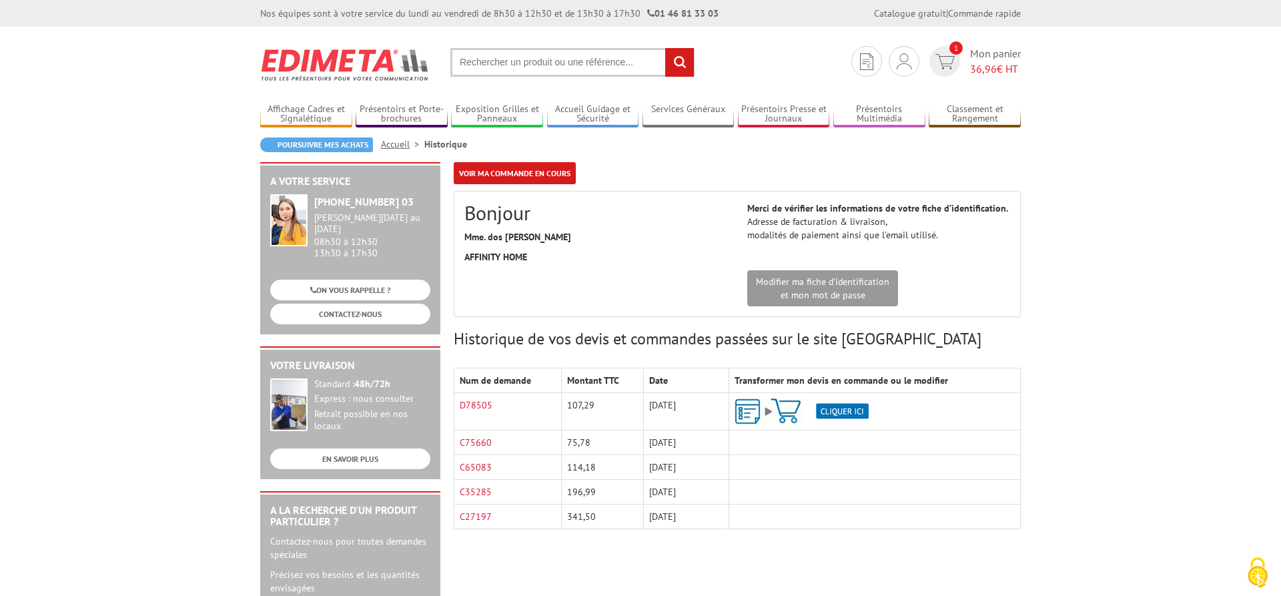
scroll to position [68, 0]
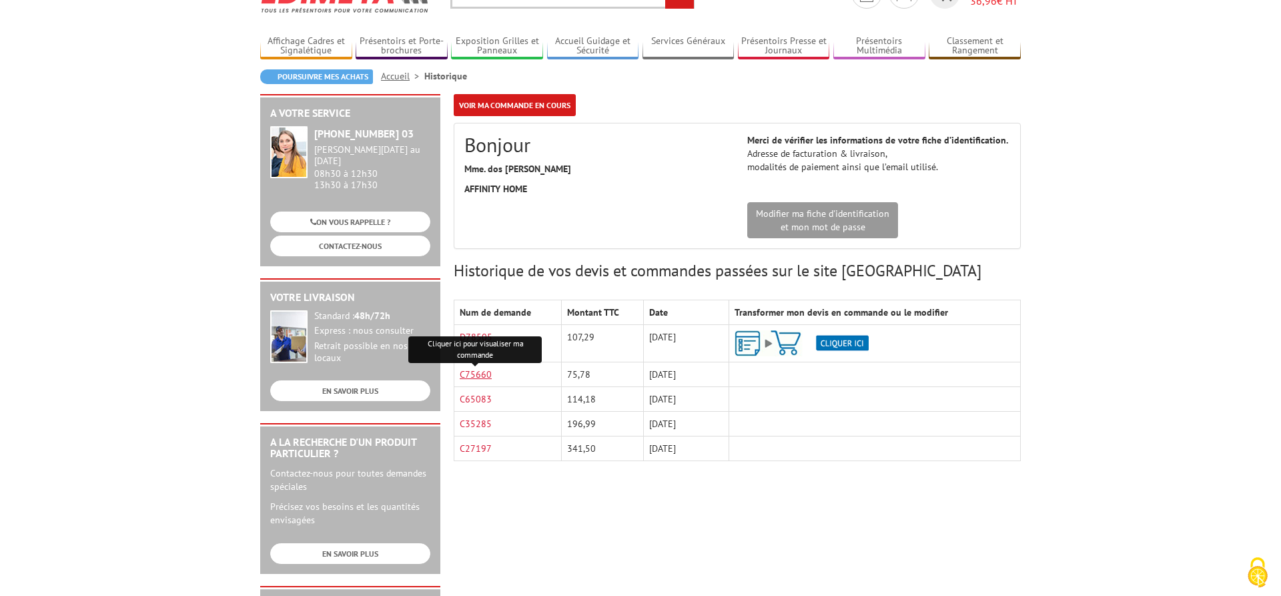
click at [484, 376] on link "C75660" at bounding box center [476, 374] width 32 height 12
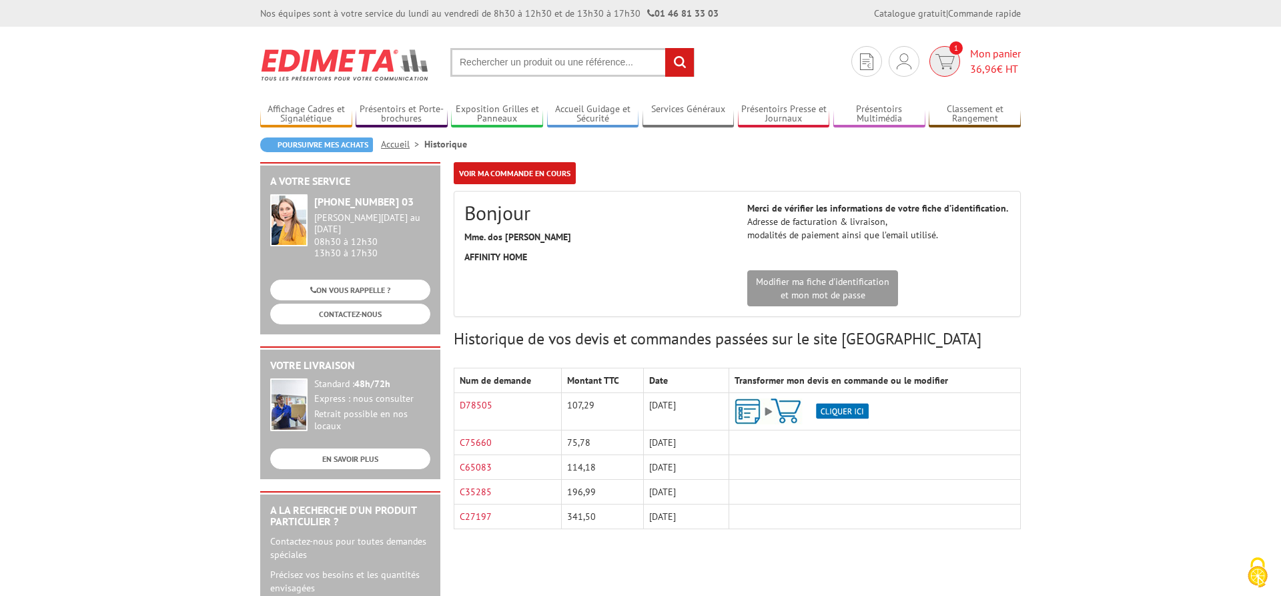
click at [987, 47] on span "Mon panier 36,96 € HT" at bounding box center [995, 61] width 51 height 31
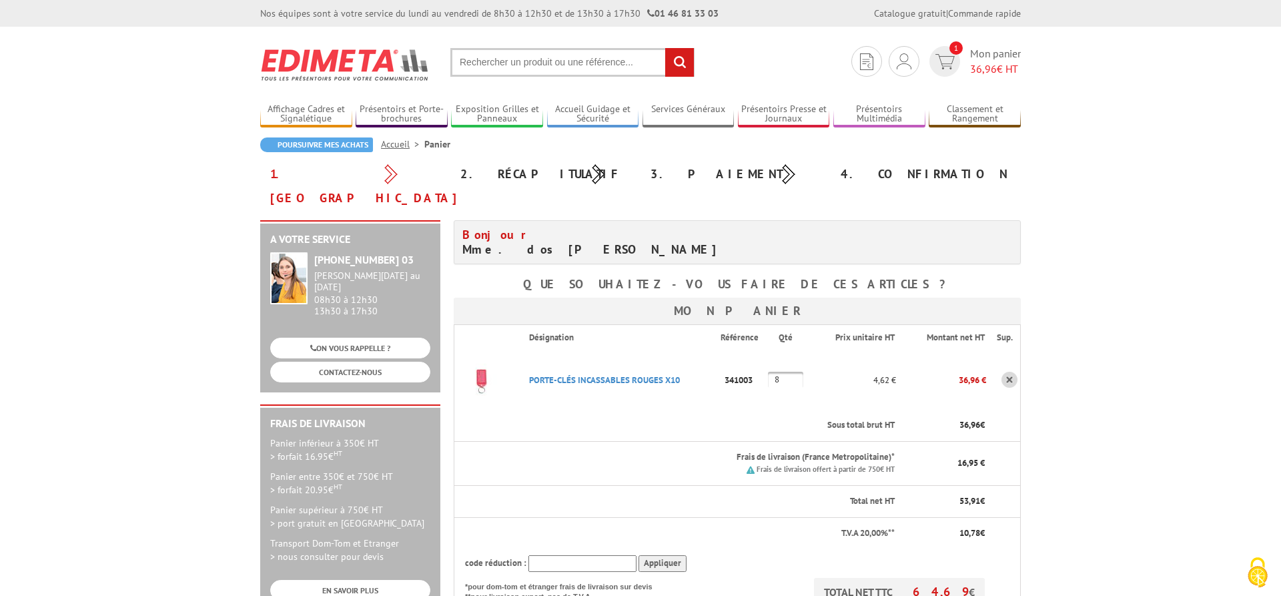
scroll to position [136, 0]
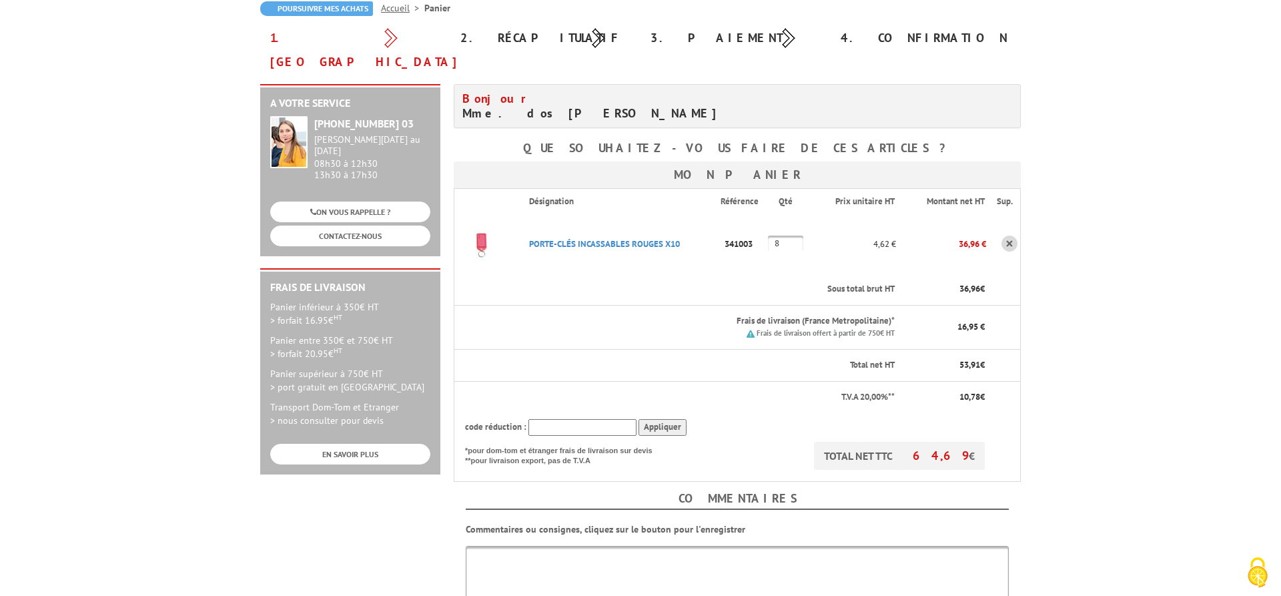
drag, startPoint x: 789, startPoint y: 223, endPoint x: 755, endPoint y: 220, distance: 34.9
click at [768, 235] on input "8" at bounding box center [785, 243] width 35 height 16
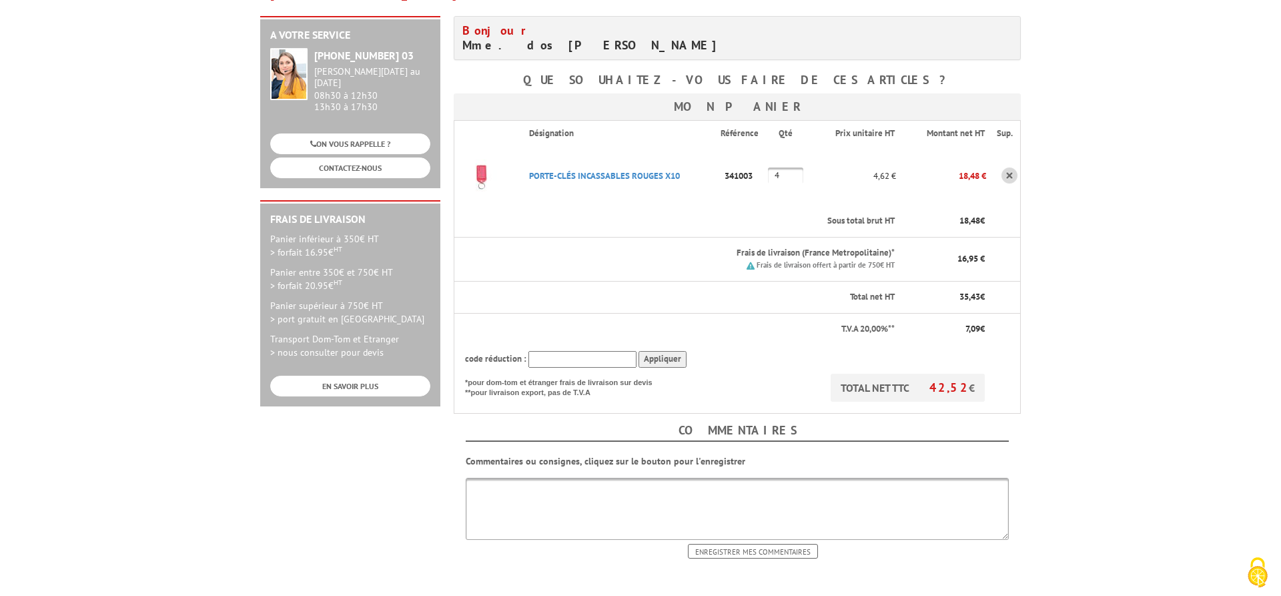
scroll to position [272, 0]
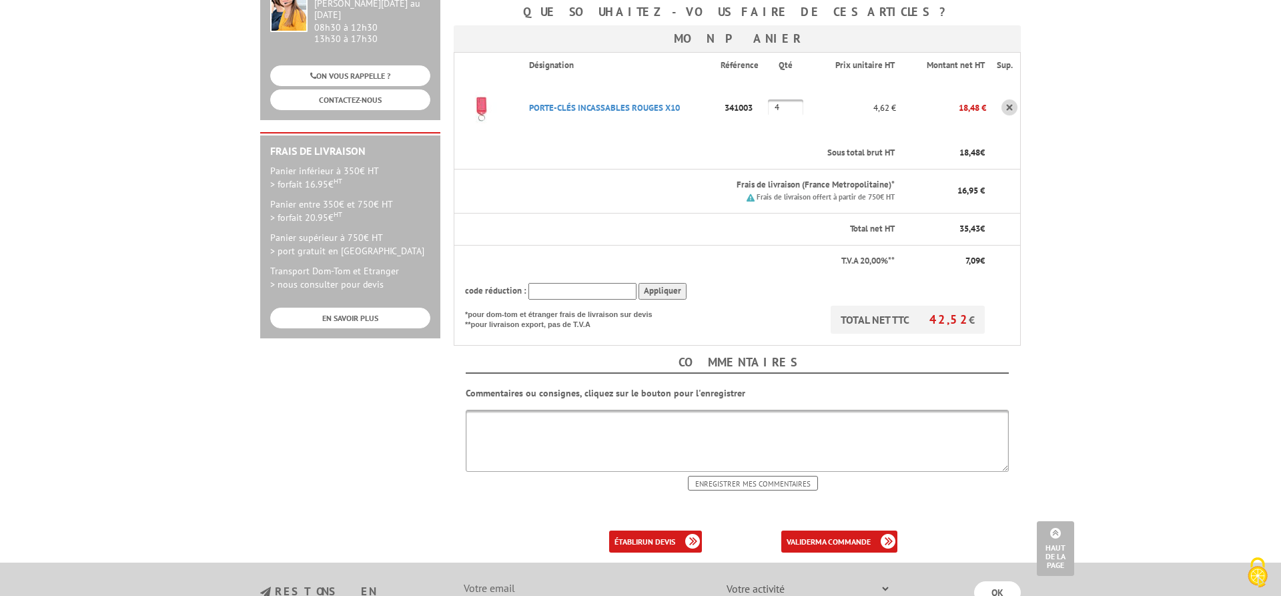
type input "4"
